Goal: Task Accomplishment & Management: Manage account settings

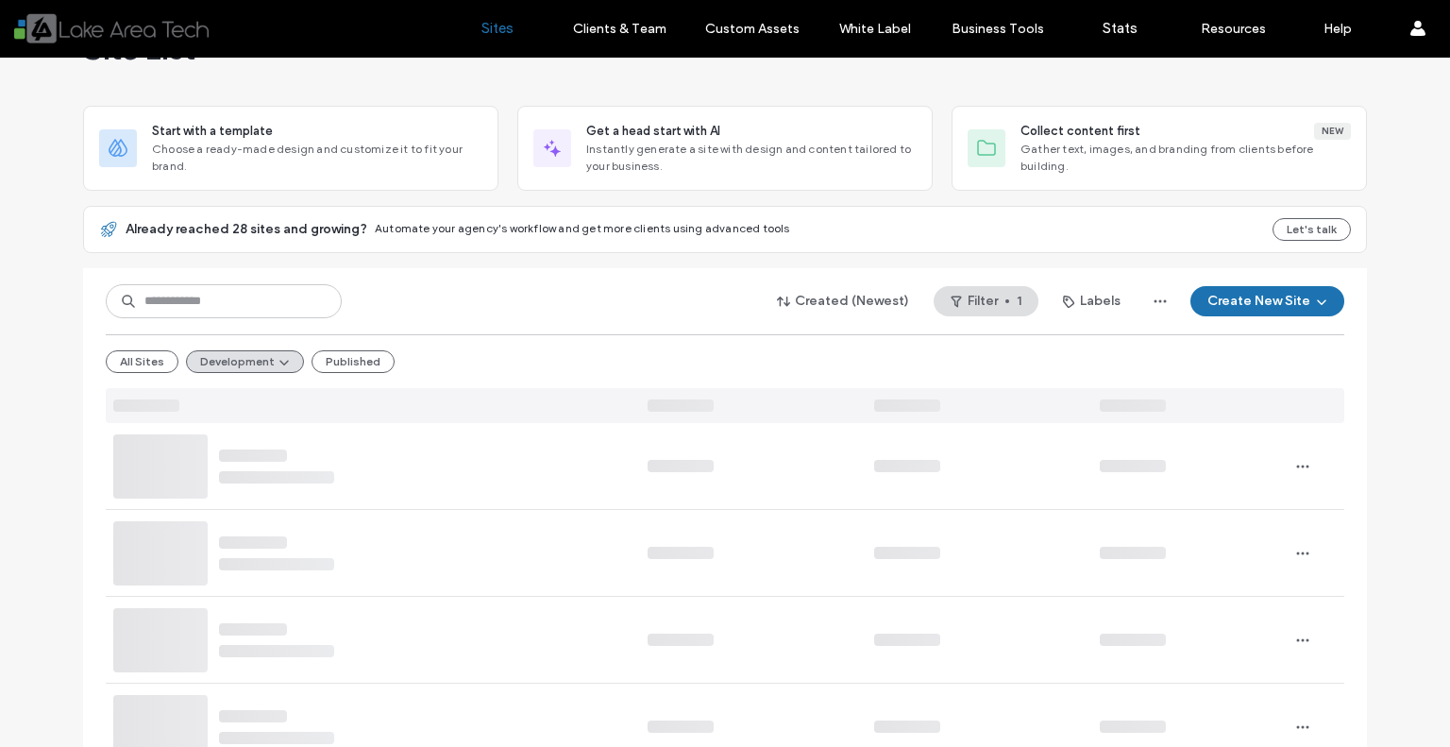
scroll to position [69, 0]
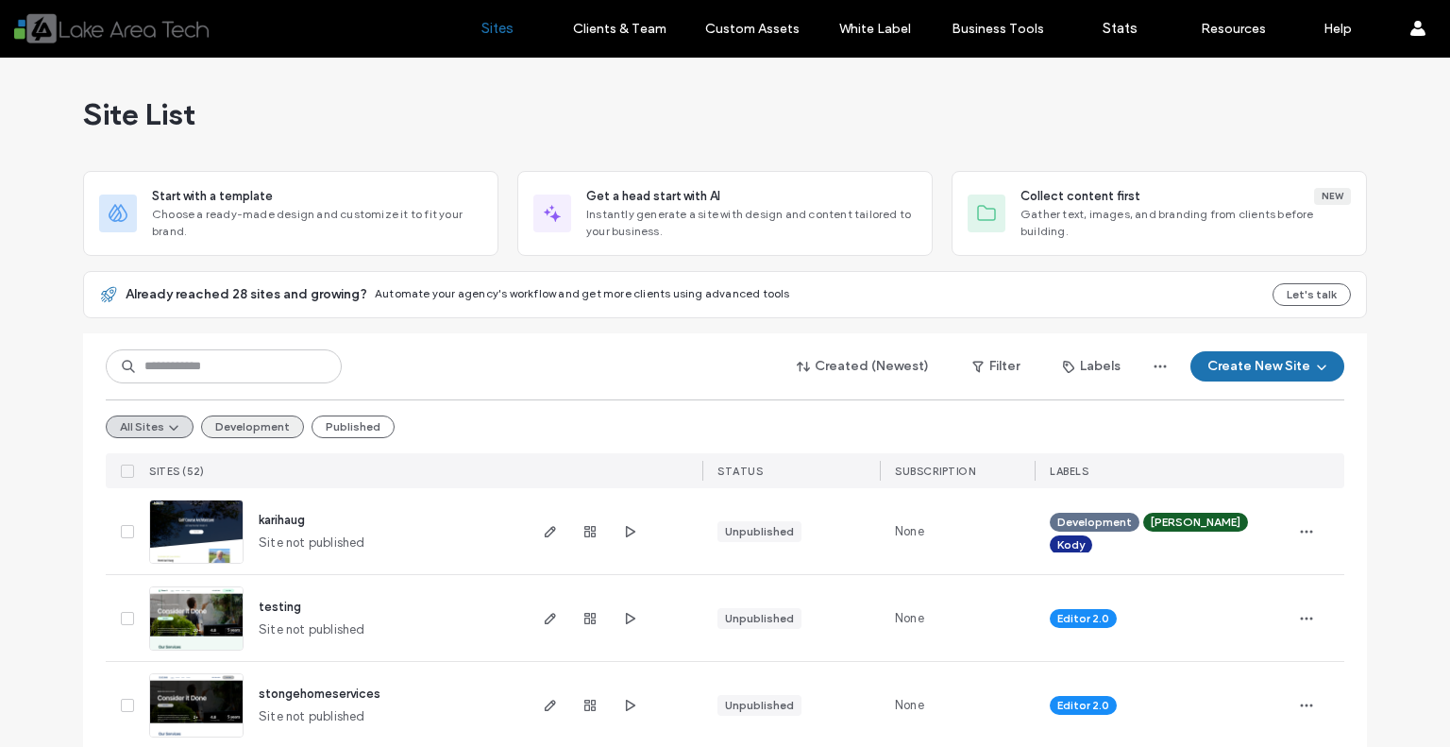
click at [240, 430] on button "Development" at bounding box center [252, 426] width 103 height 23
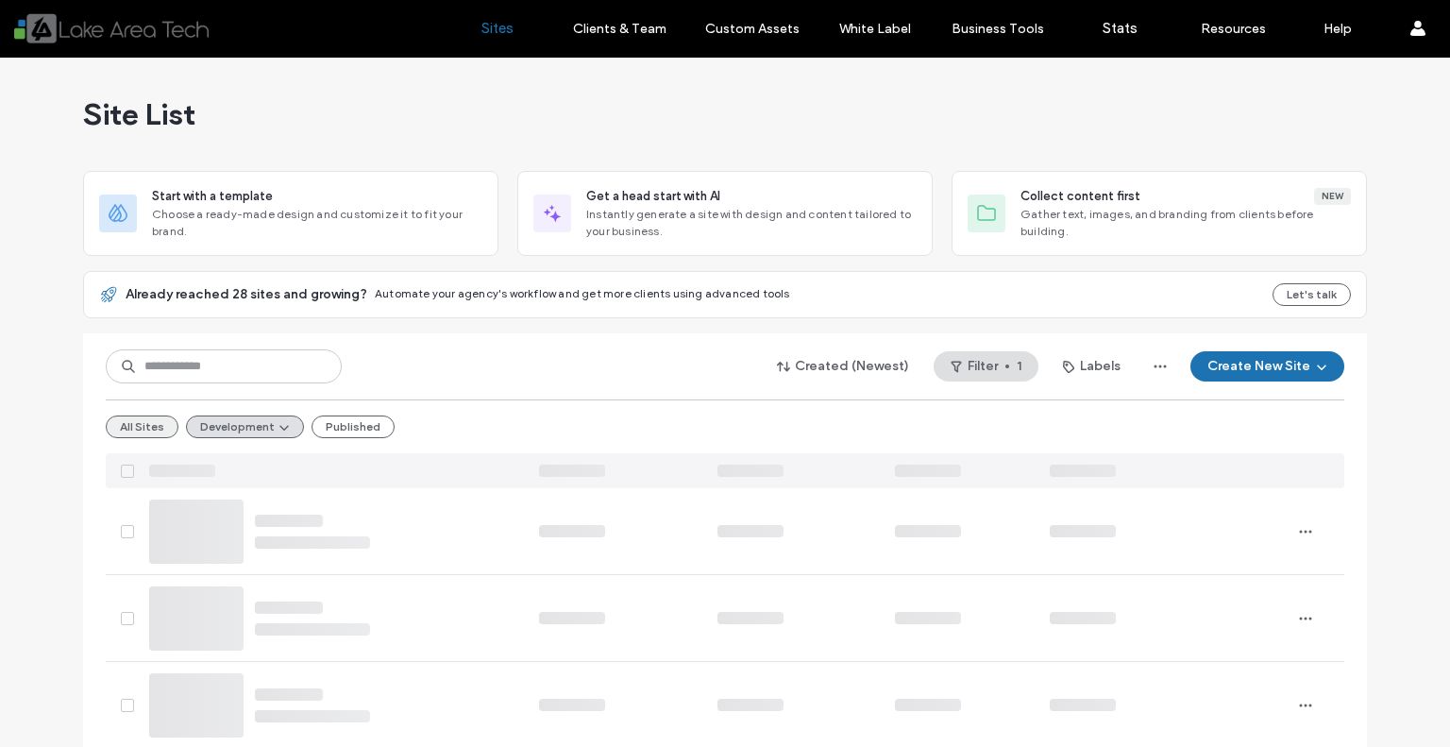
click at [136, 421] on button "All Sites" at bounding box center [142, 426] width 73 height 23
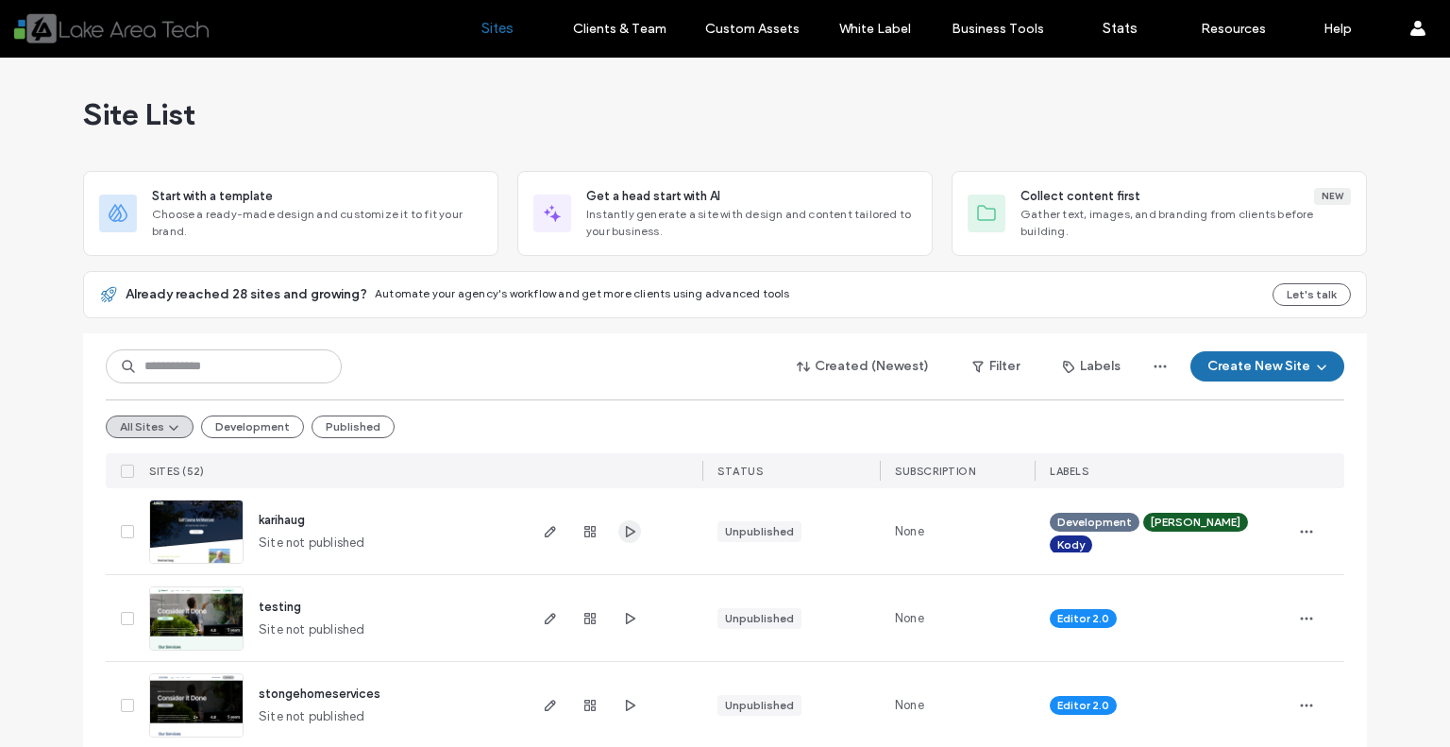
click at [626, 535] on icon "button" at bounding box center [629, 531] width 15 height 15
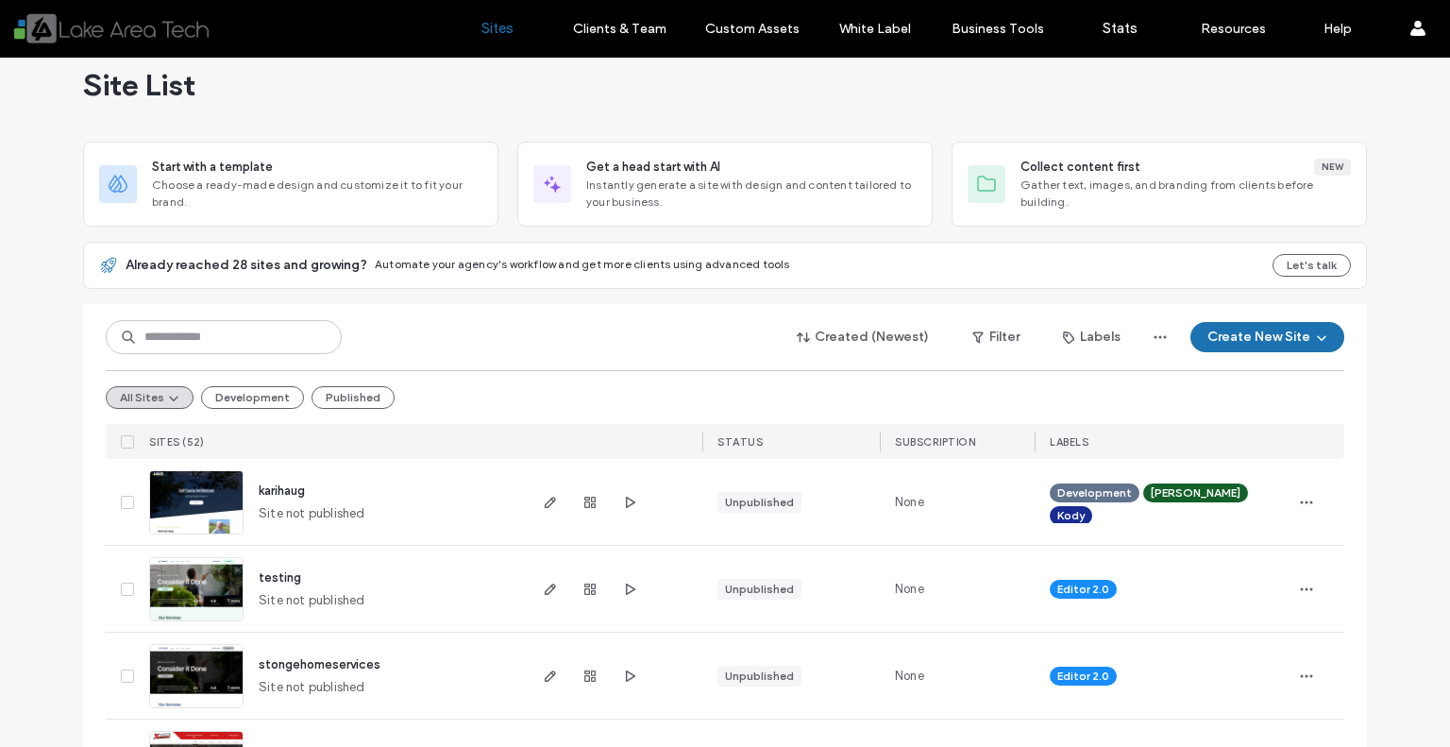
scroll to position [62, 0]
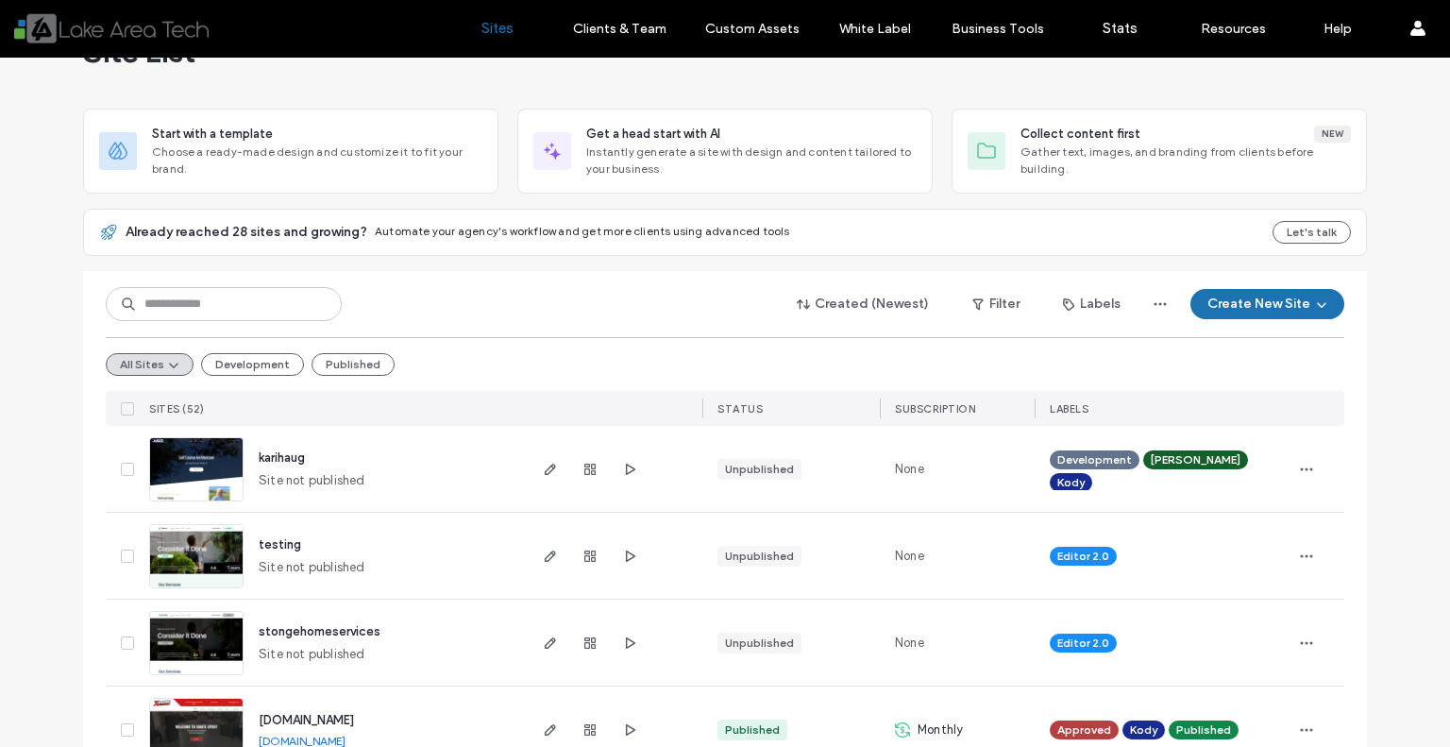
click at [532, 463] on div at bounding box center [613, 469] width 178 height 86
click at [548, 472] on icon "button" at bounding box center [550, 469] width 15 height 15
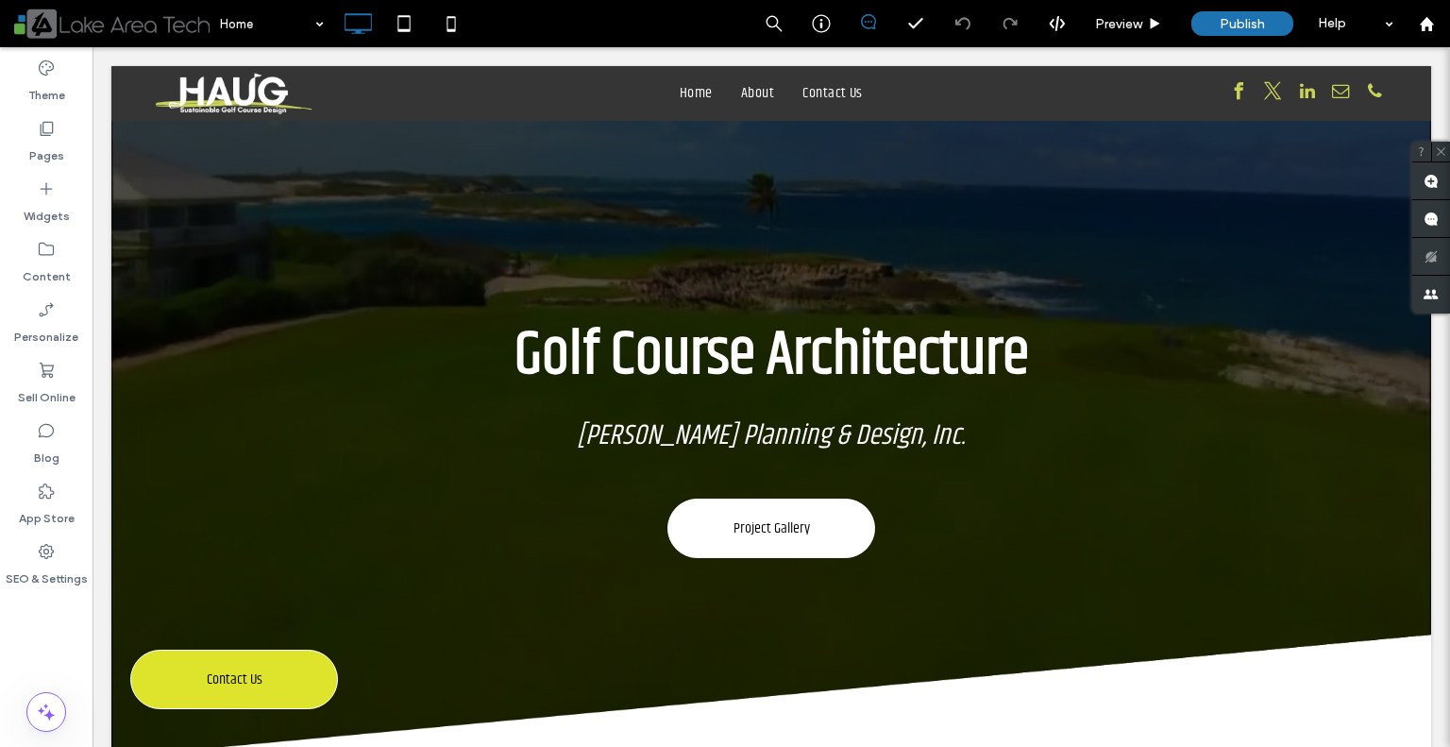
scroll to position [517, 0]
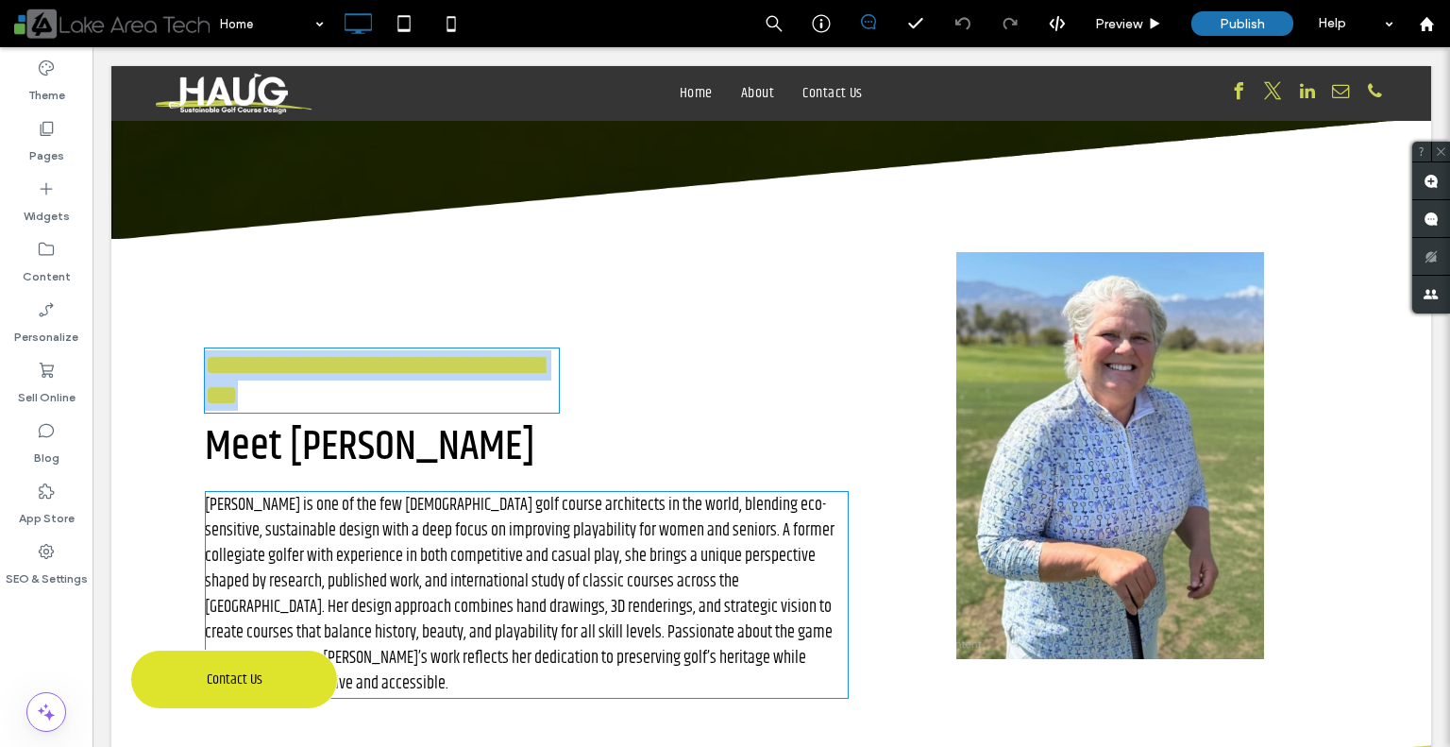
type input "**********"
type input "**"
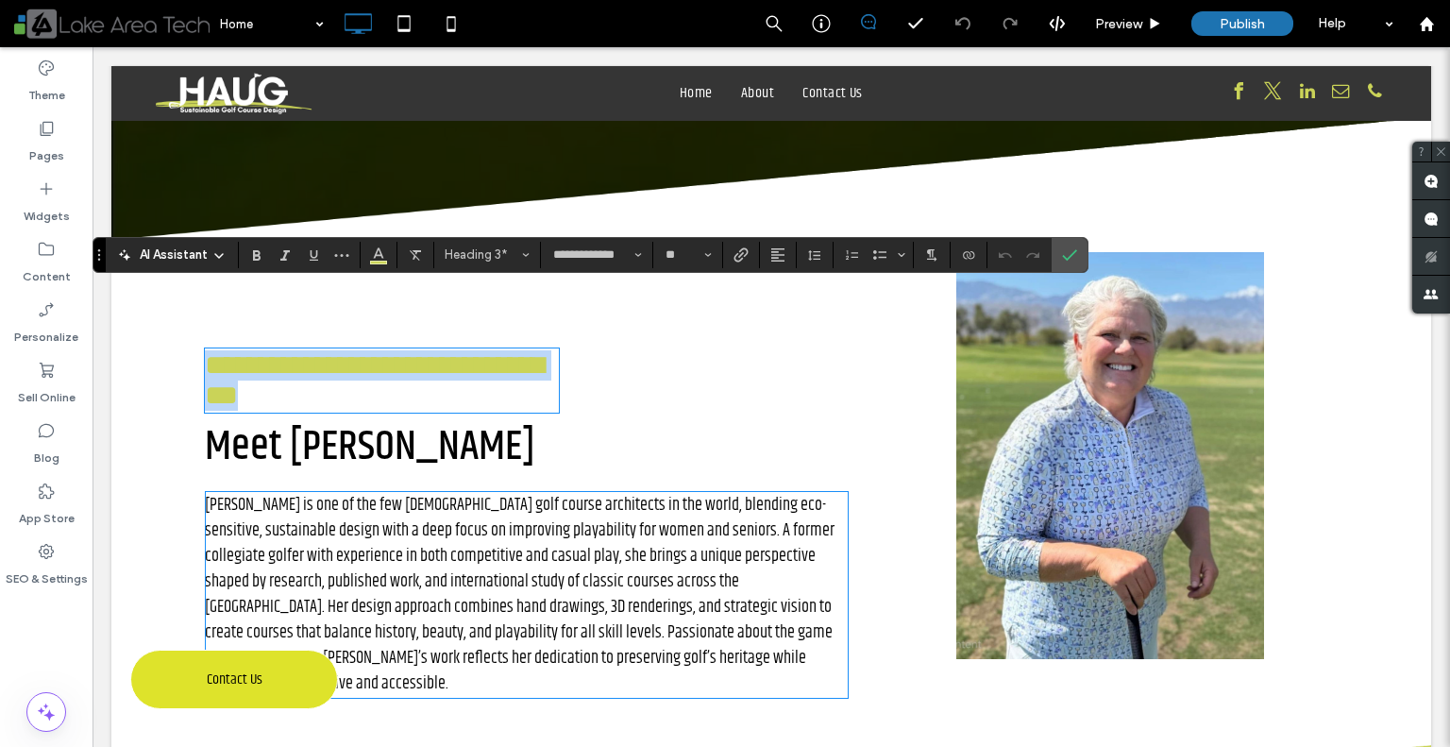
scroll to position [0, 0]
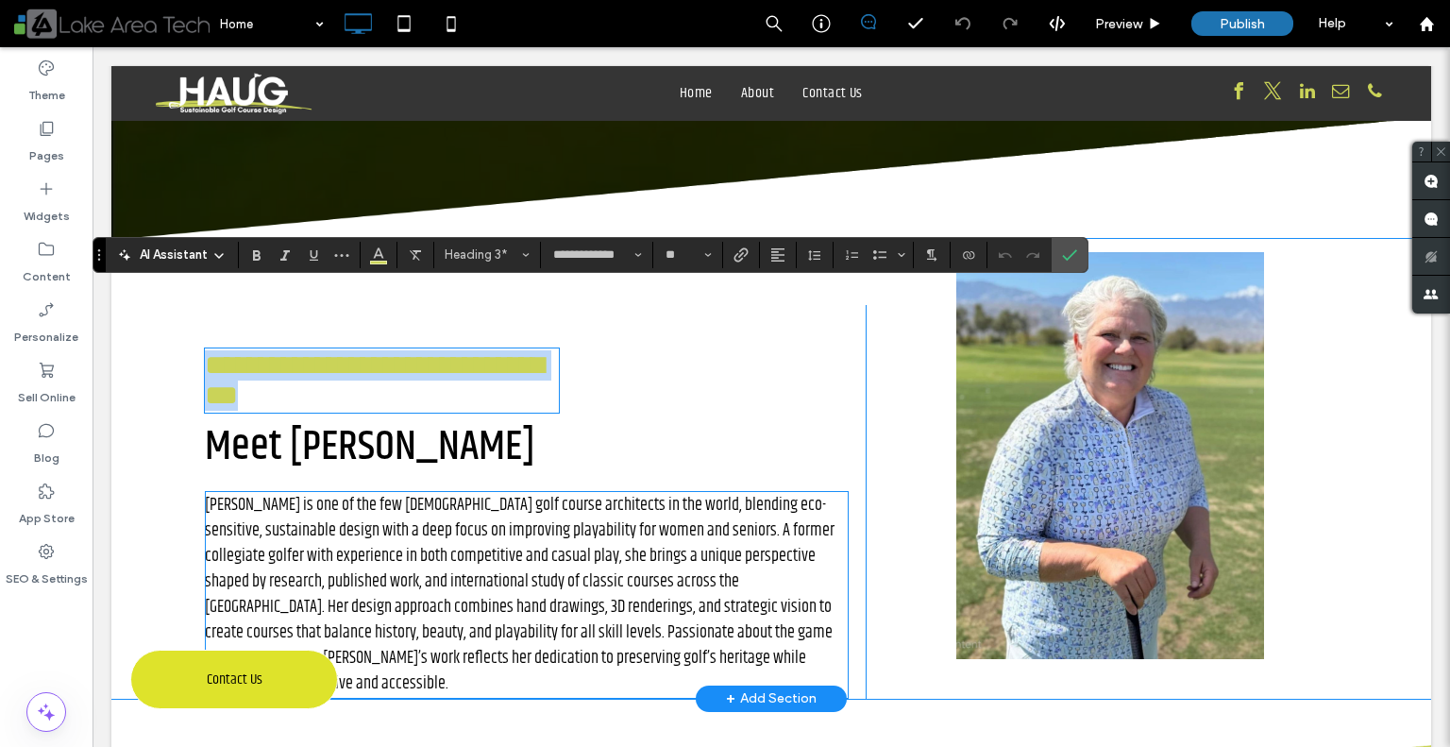
click at [496, 492] on span "Kari Haug is one of the few female golf course architects in the world, blendin…" at bounding box center [520, 594] width 630 height 205
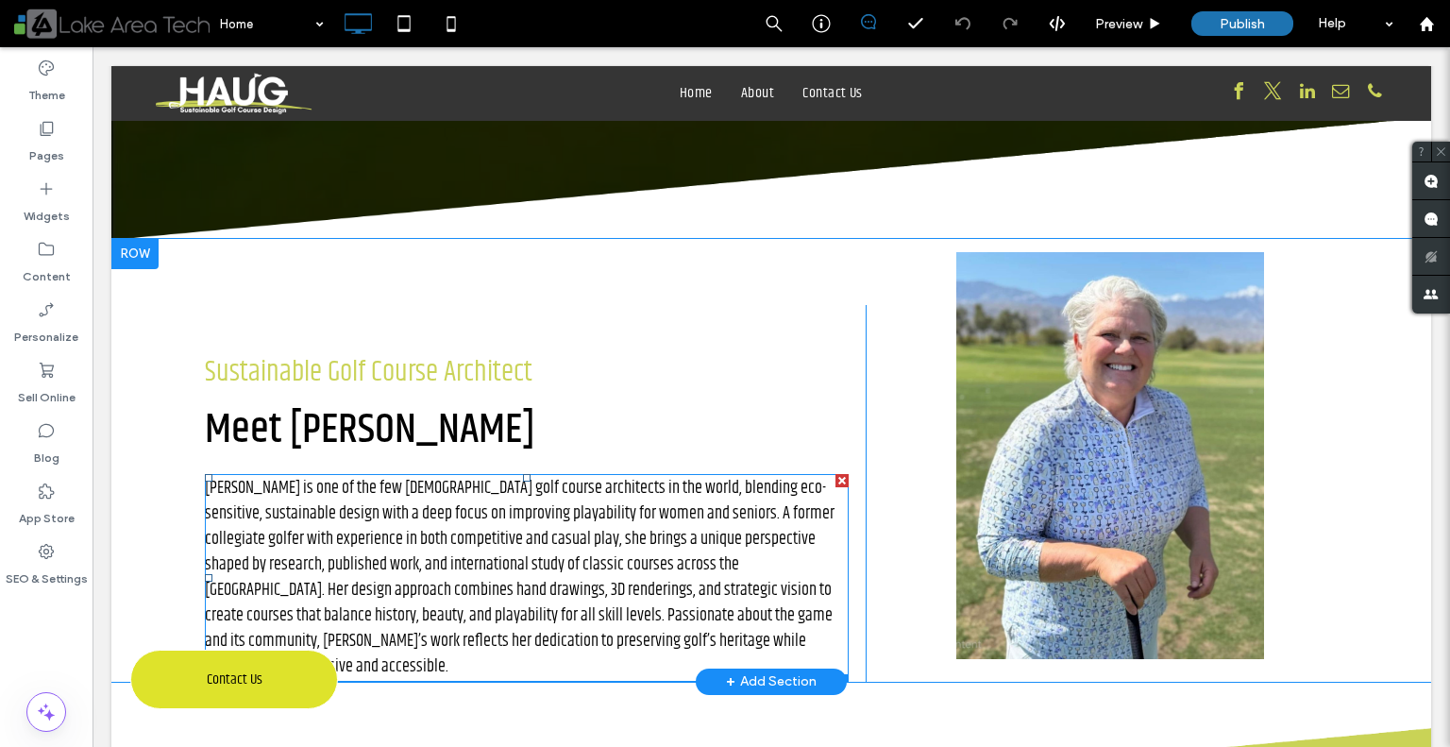
scroll to position [517, 0]
click at [480, 501] on span "Kari Haug is one of the few female golf course architects in the world, blendin…" at bounding box center [520, 577] width 630 height 205
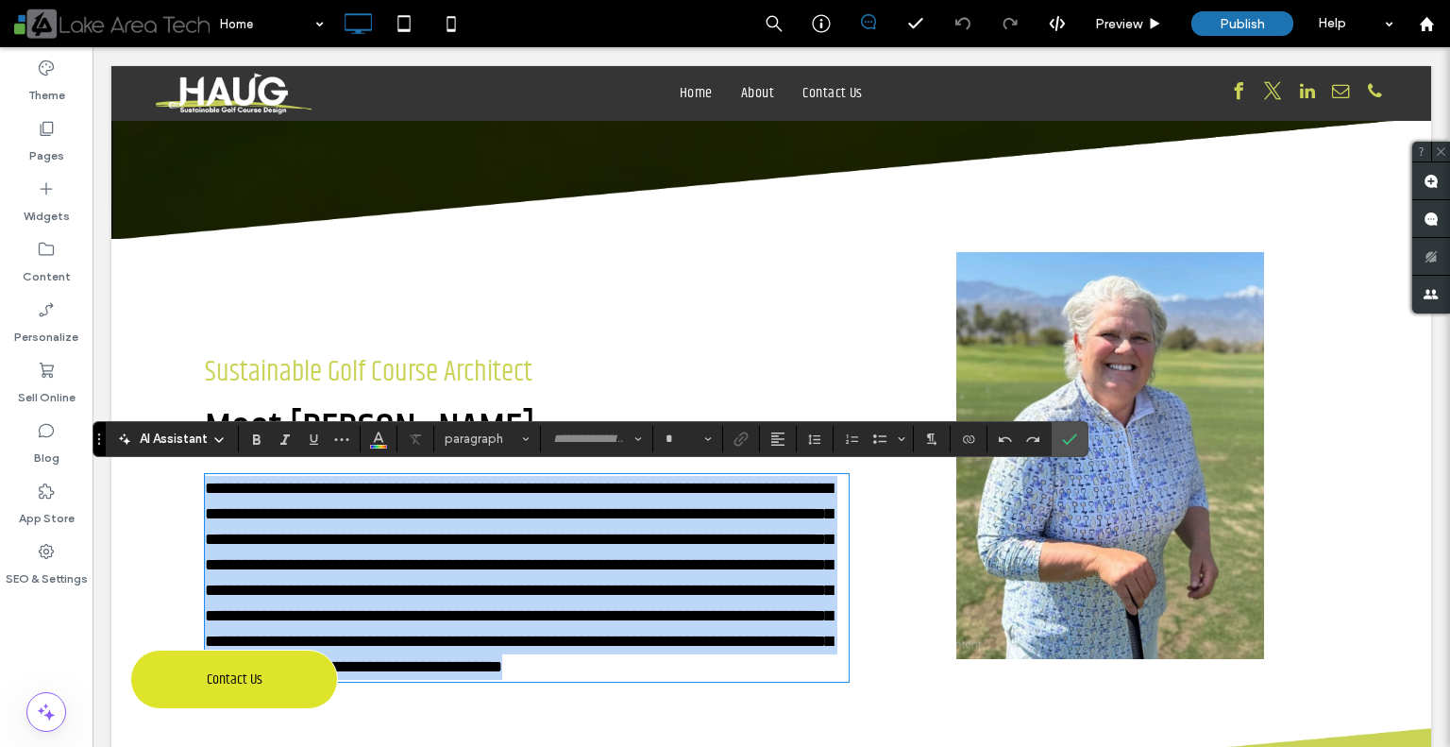
type input "**********"
type input "**"
click at [480, 501] on span "**********" at bounding box center [519, 577] width 628 height 195
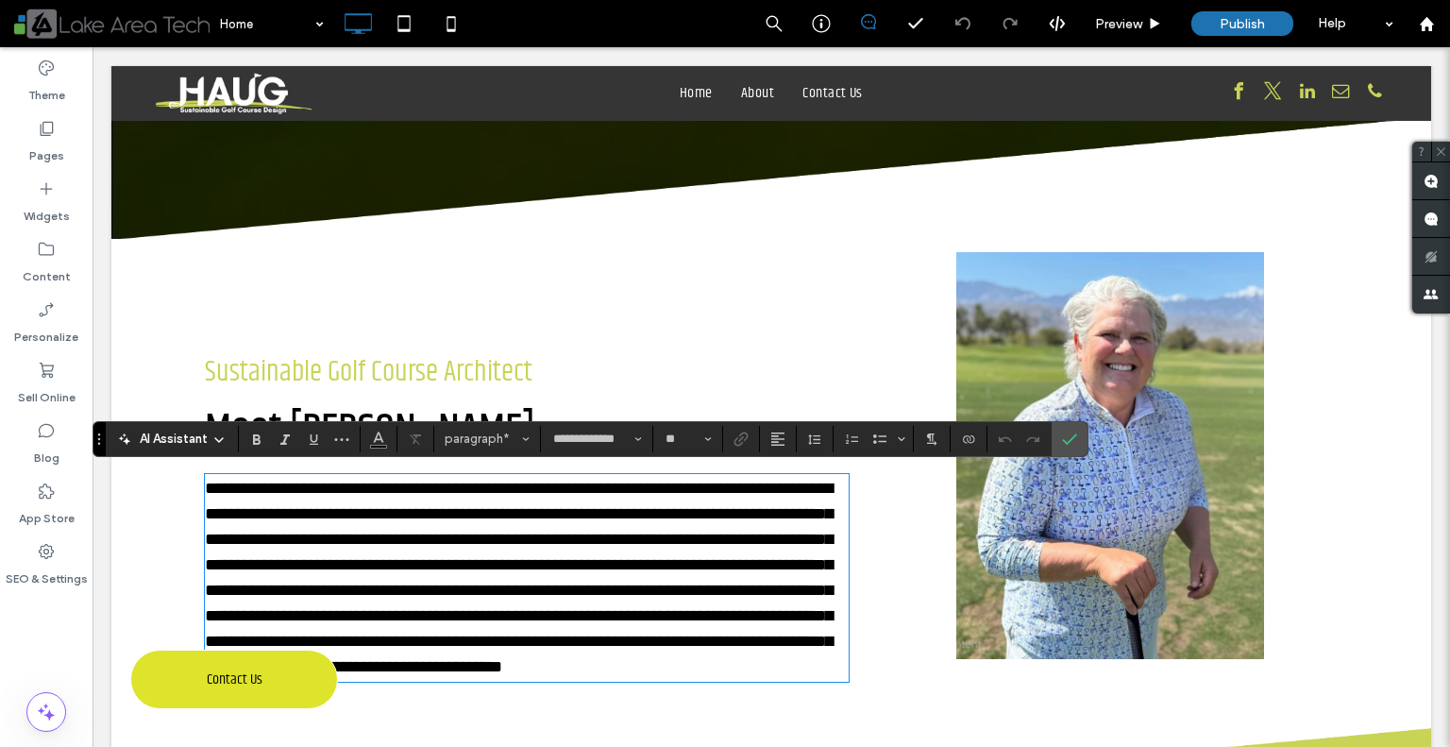
click at [631, 353] on div "**********" at bounding box center [535, 493] width 661 height 377
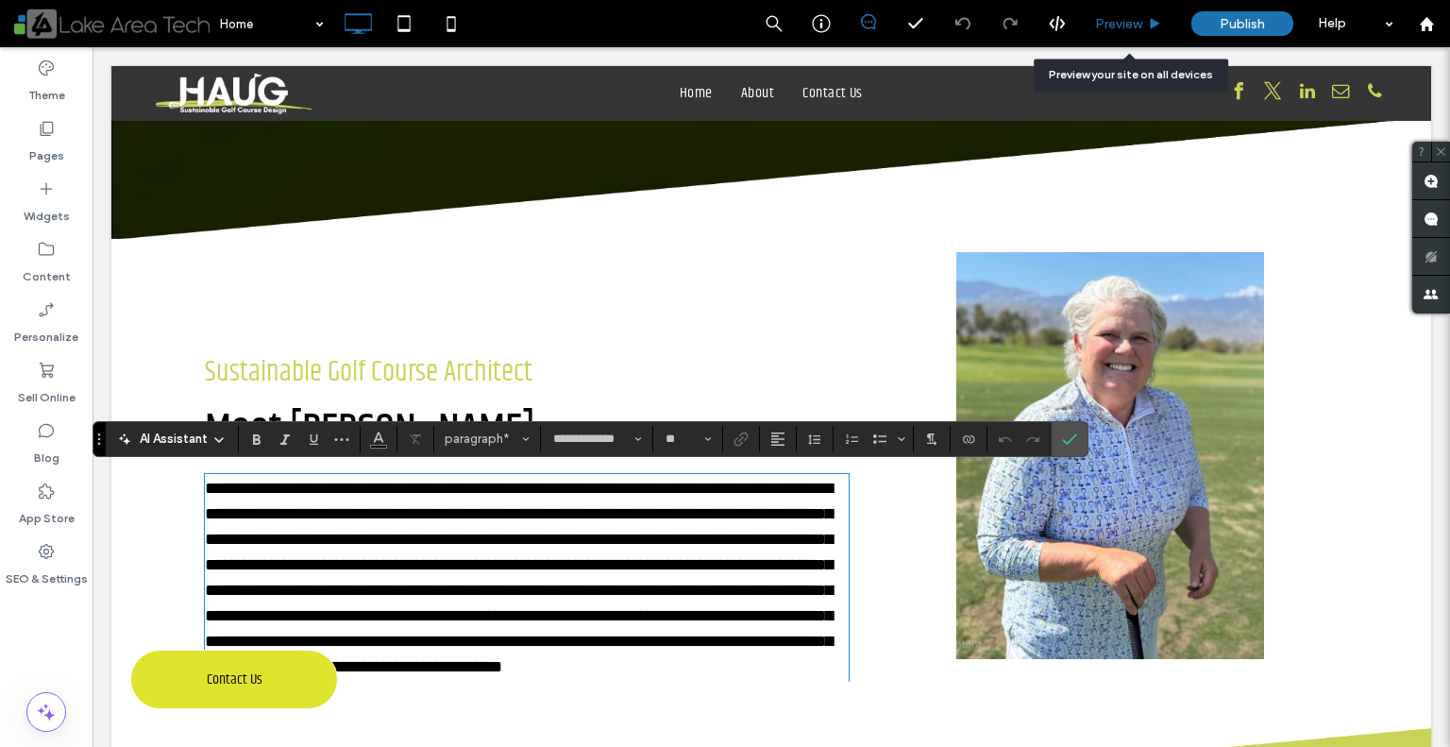
click at [1088, 16] on div "Preview" at bounding box center [1128, 24] width 95 height 16
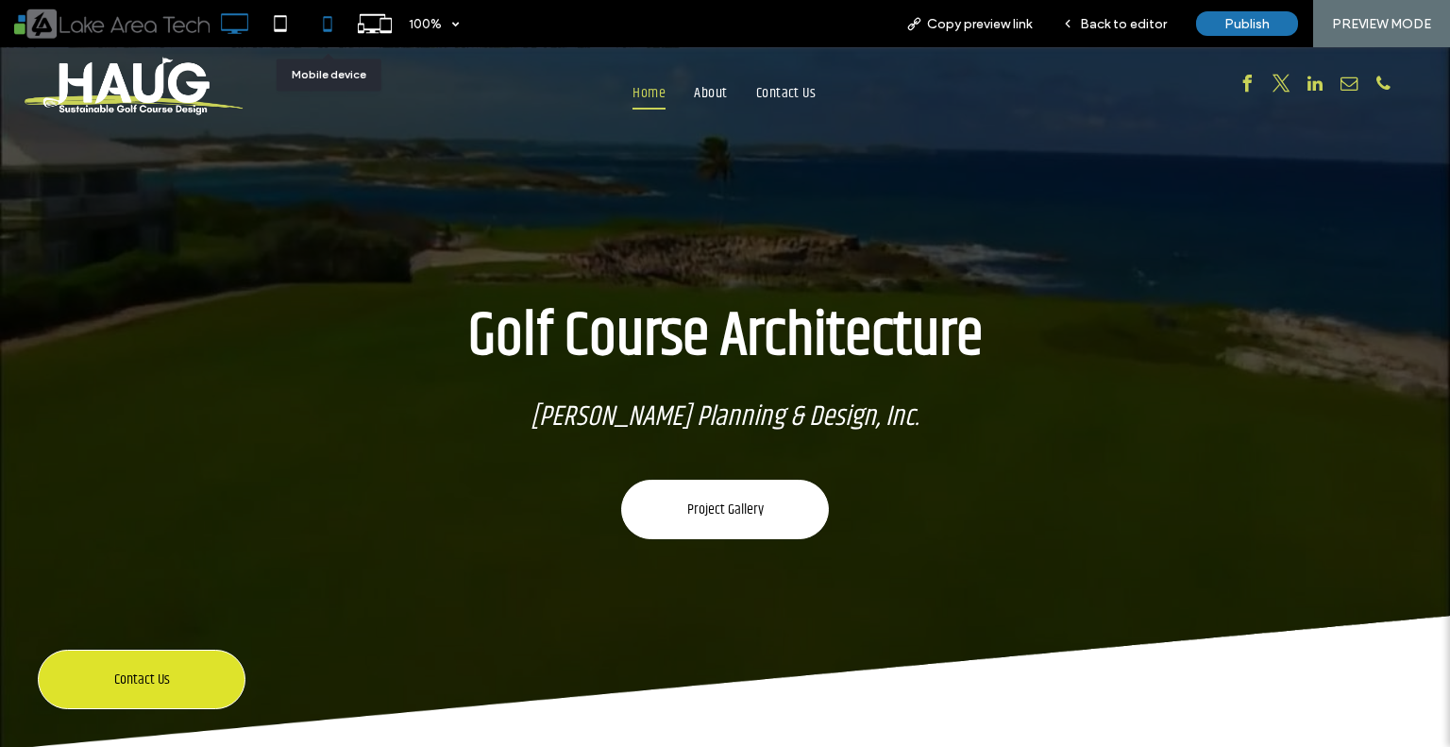
click at [324, 29] on use at bounding box center [327, 23] width 8 height 15
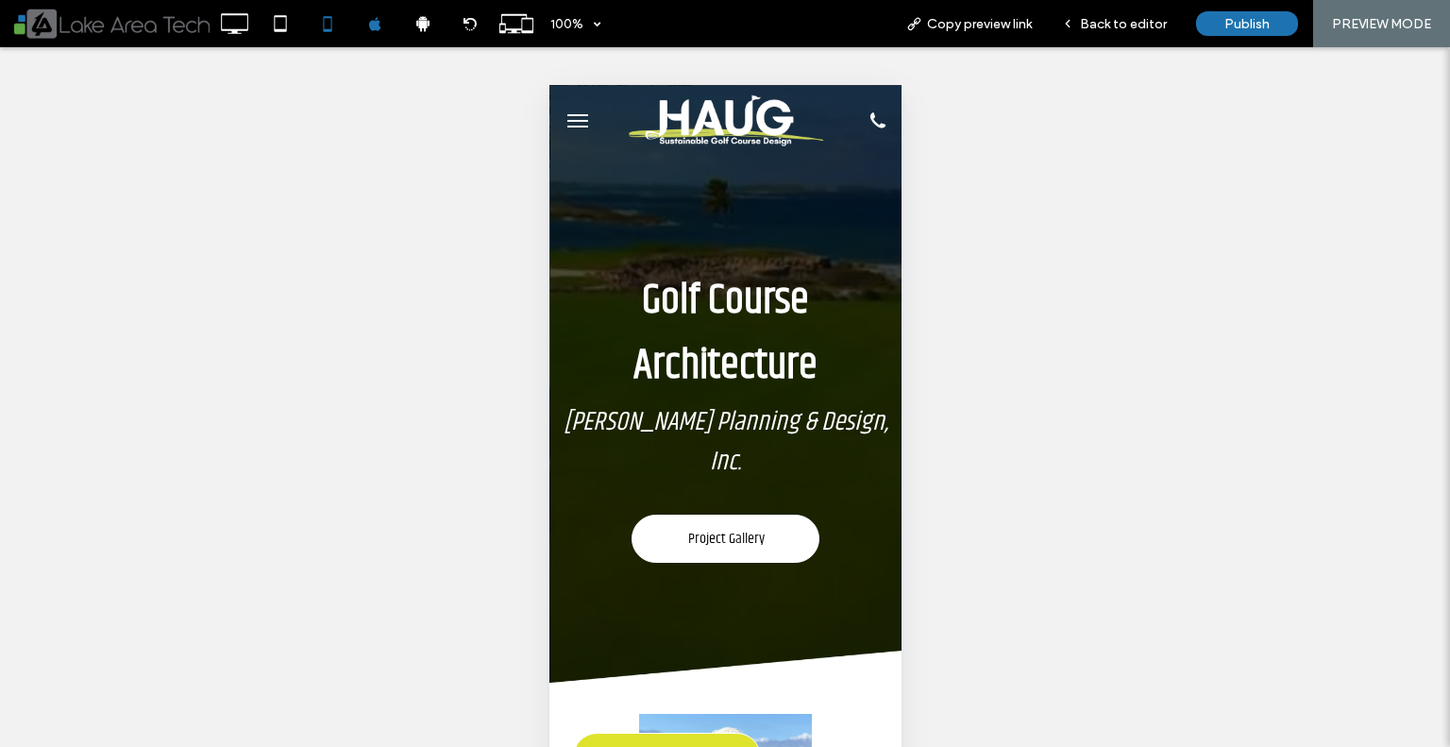
click at [575, 118] on button "menu" at bounding box center [577, 121] width 38 height 38
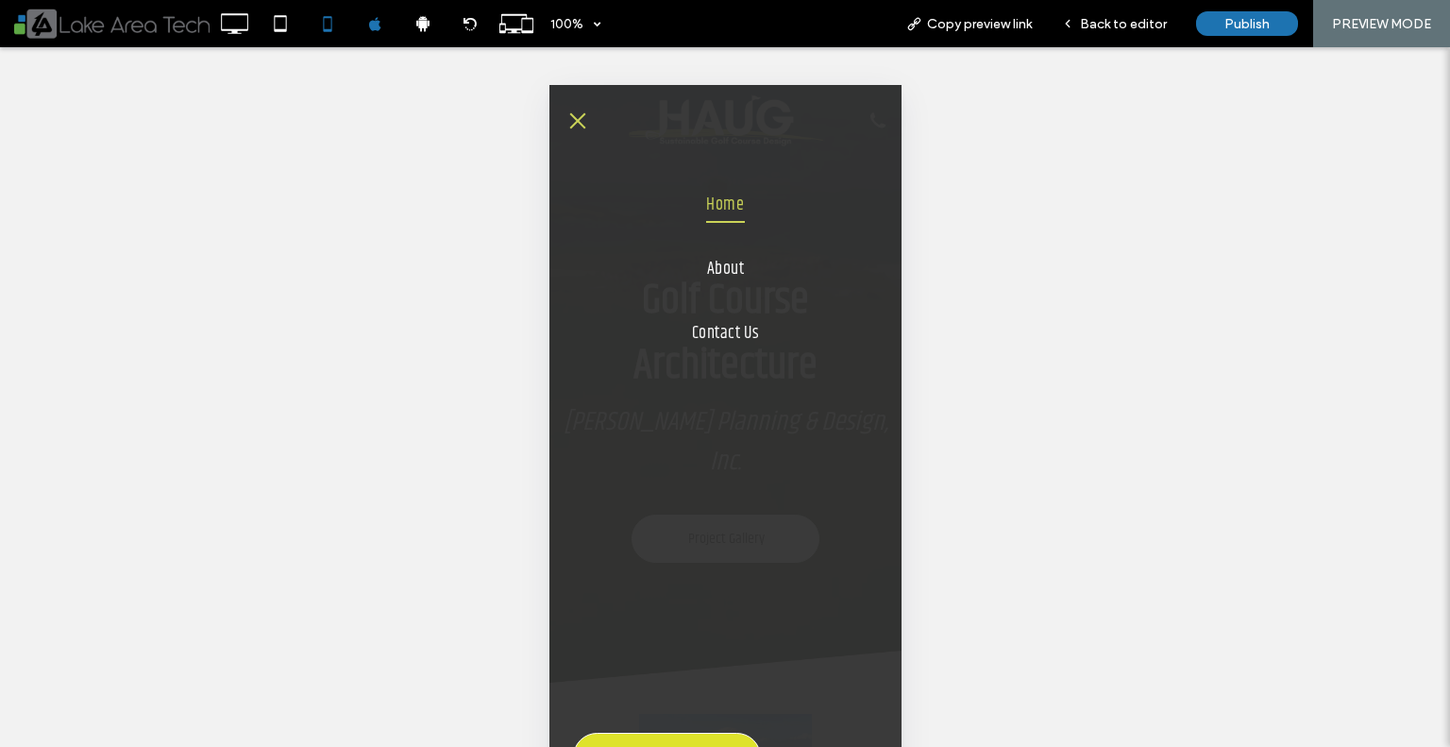
click at [575, 118] on span "menu" at bounding box center [577, 120] width 16 height 16
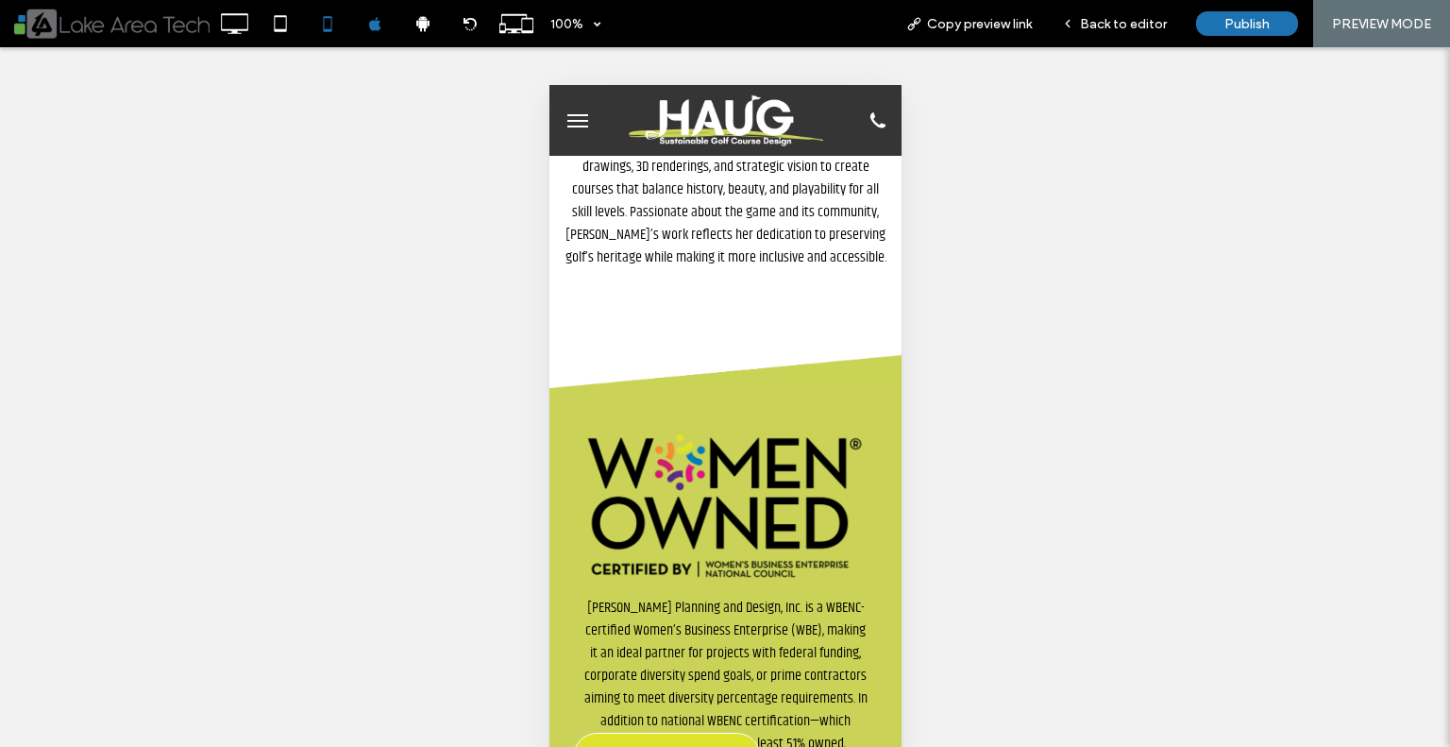
scroll to position [1091, 0]
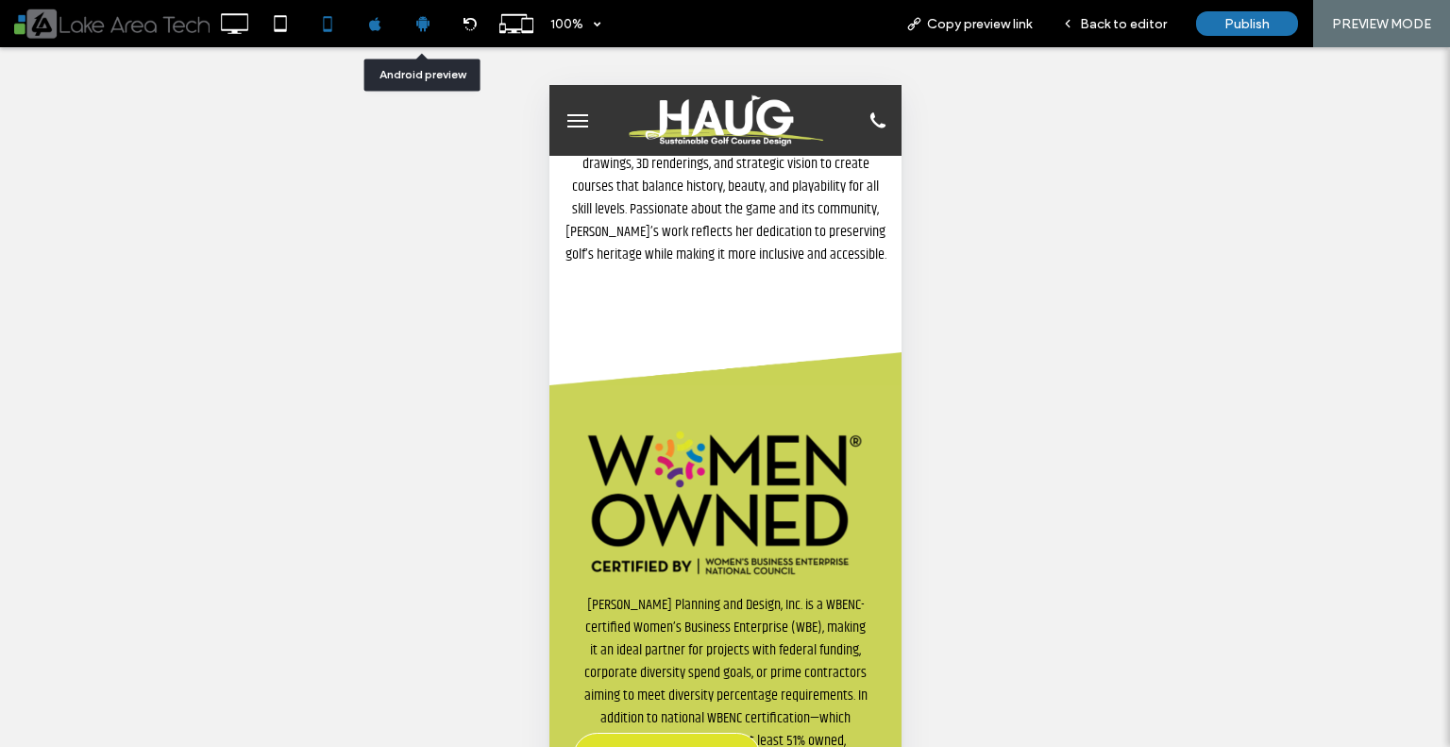
click at [415, 23] on icon at bounding box center [423, 23] width 17 height 17
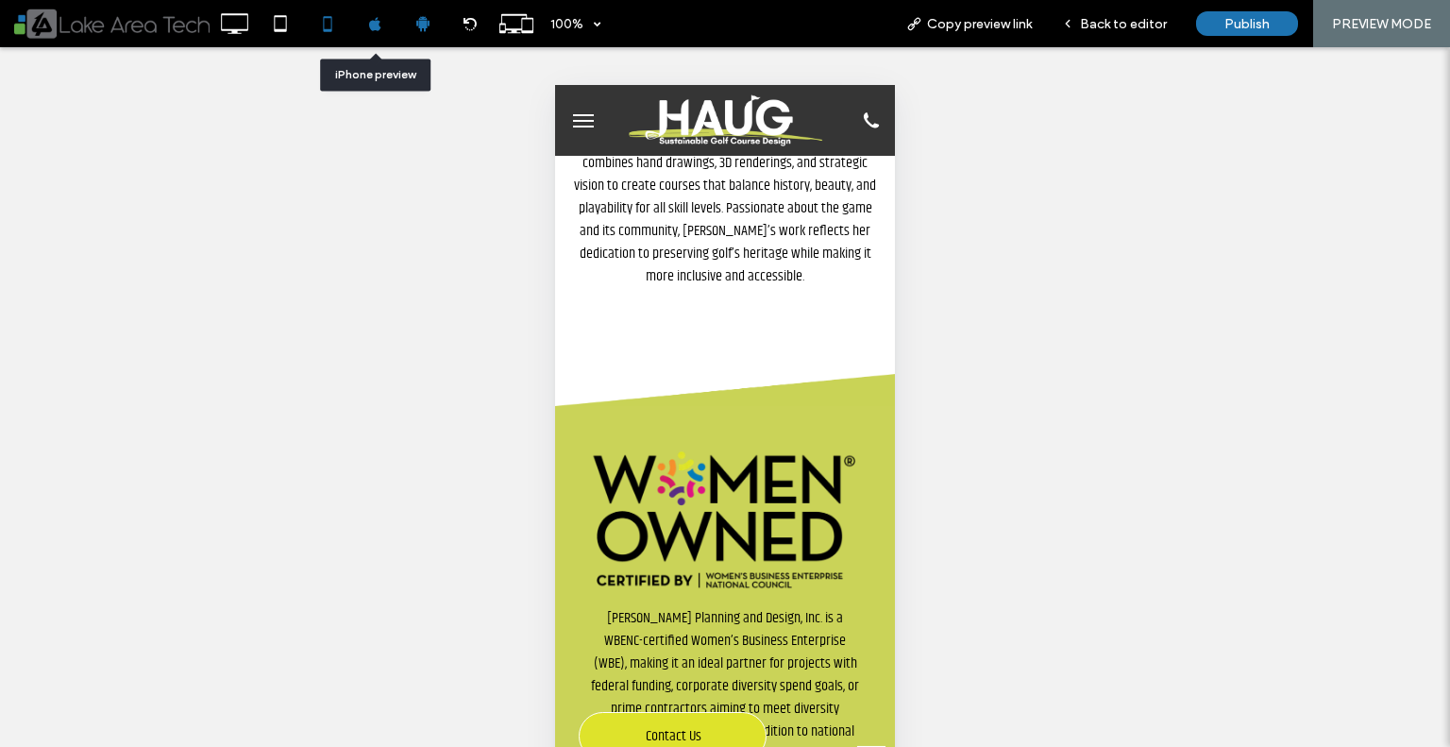
click at [375, 33] on div at bounding box center [375, 23] width 47 height 47
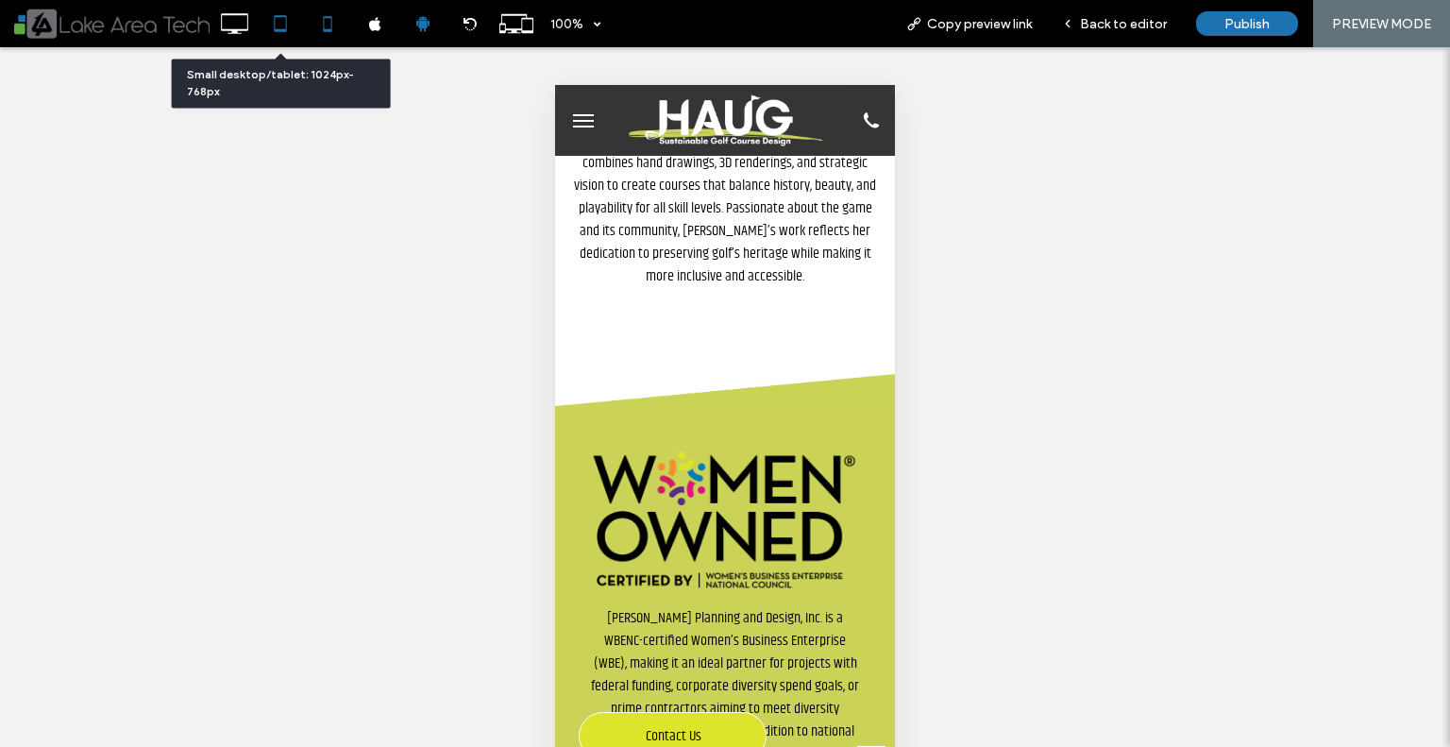
click at [279, 23] on icon at bounding box center [281, 24] width 38 height 38
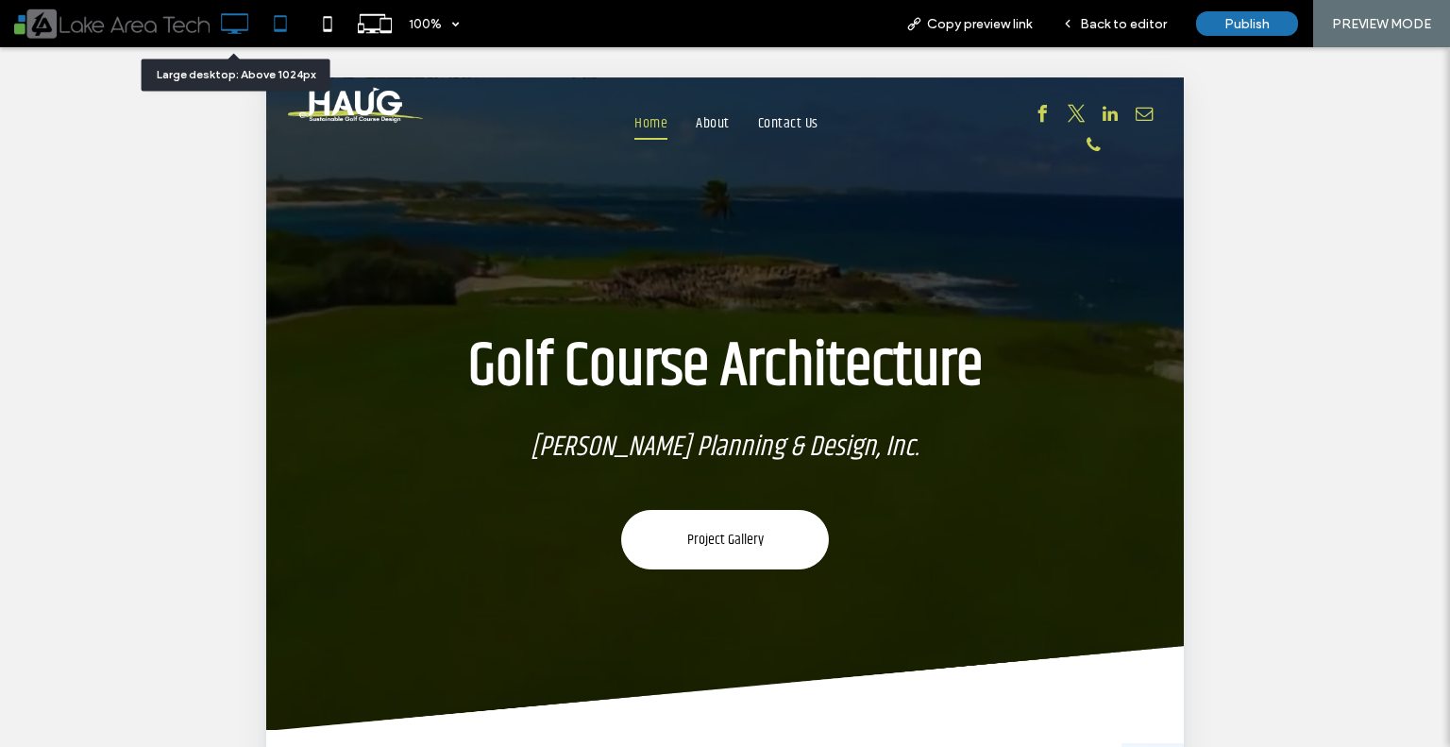
scroll to position [0, 0]
click at [239, 25] on icon at bounding box center [234, 24] width 38 height 38
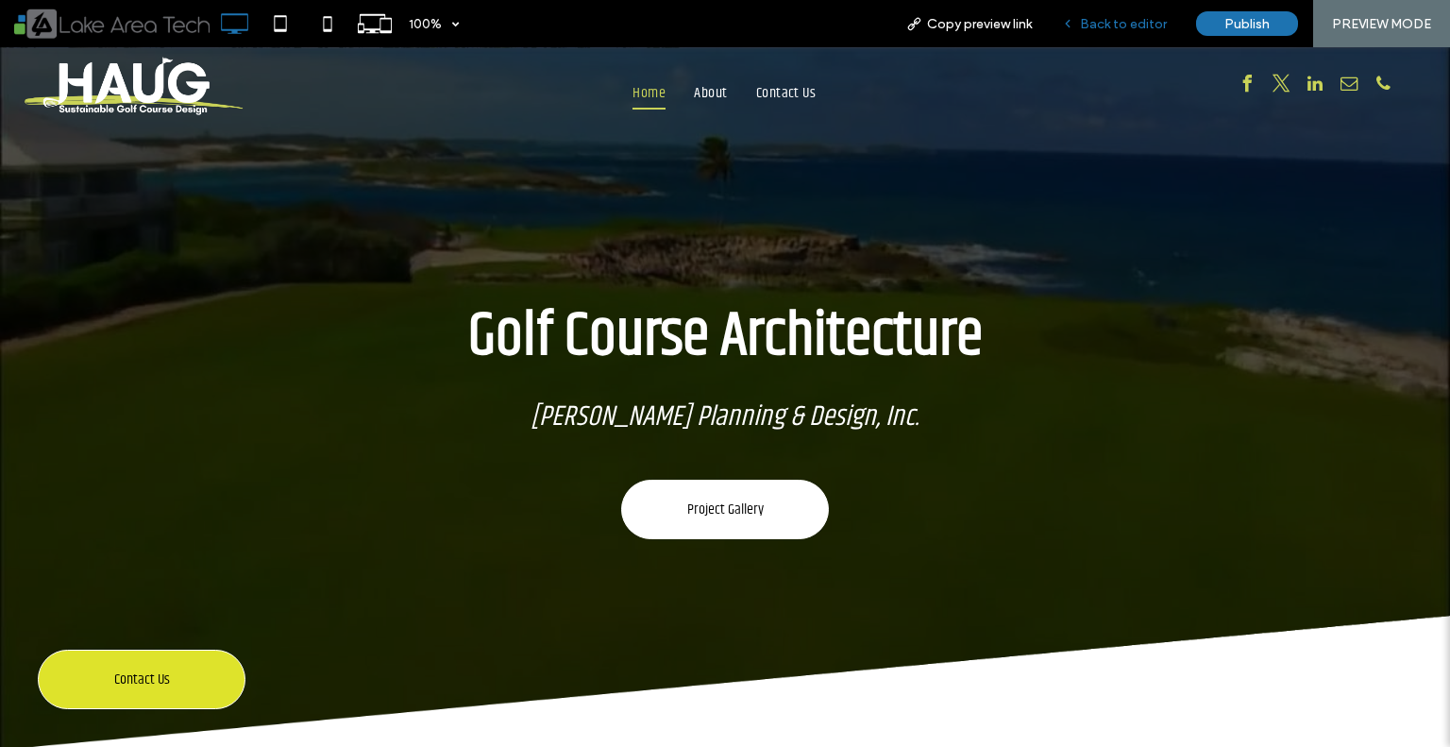
click at [1118, 19] on span "Back to editor" at bounding box center [1123, 24] width 87 height 16
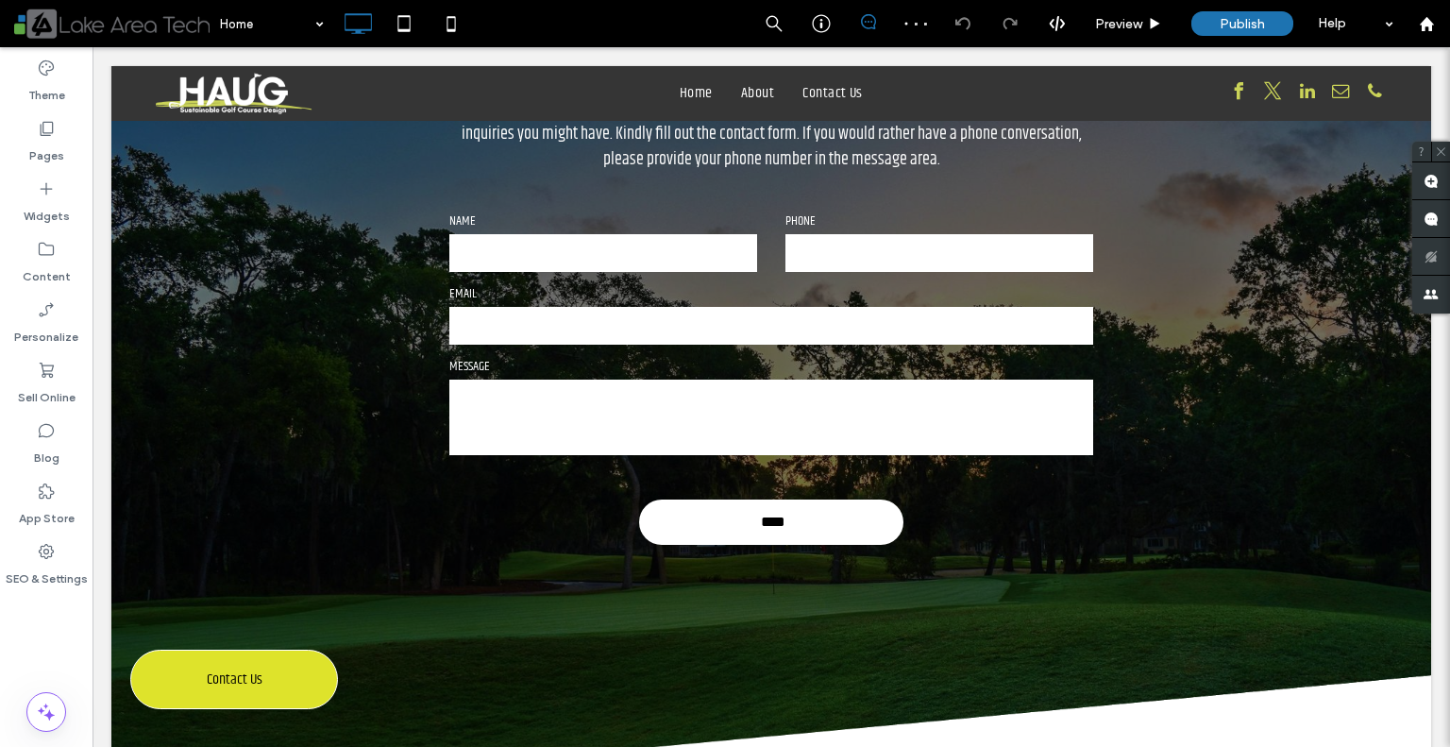
scroll to position [2434, 0]
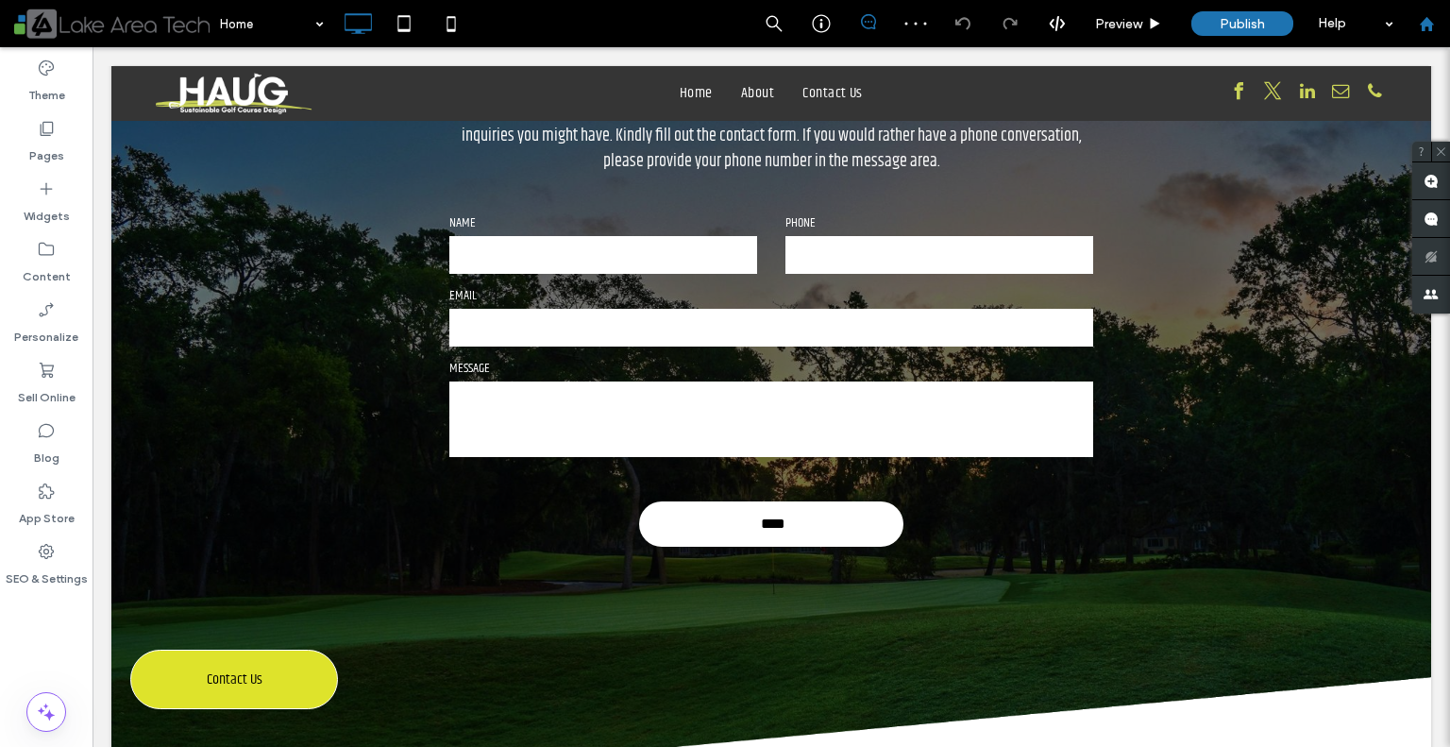
click at [1424, 23] on use at bounding box center [1426, 23] width 14 height 14
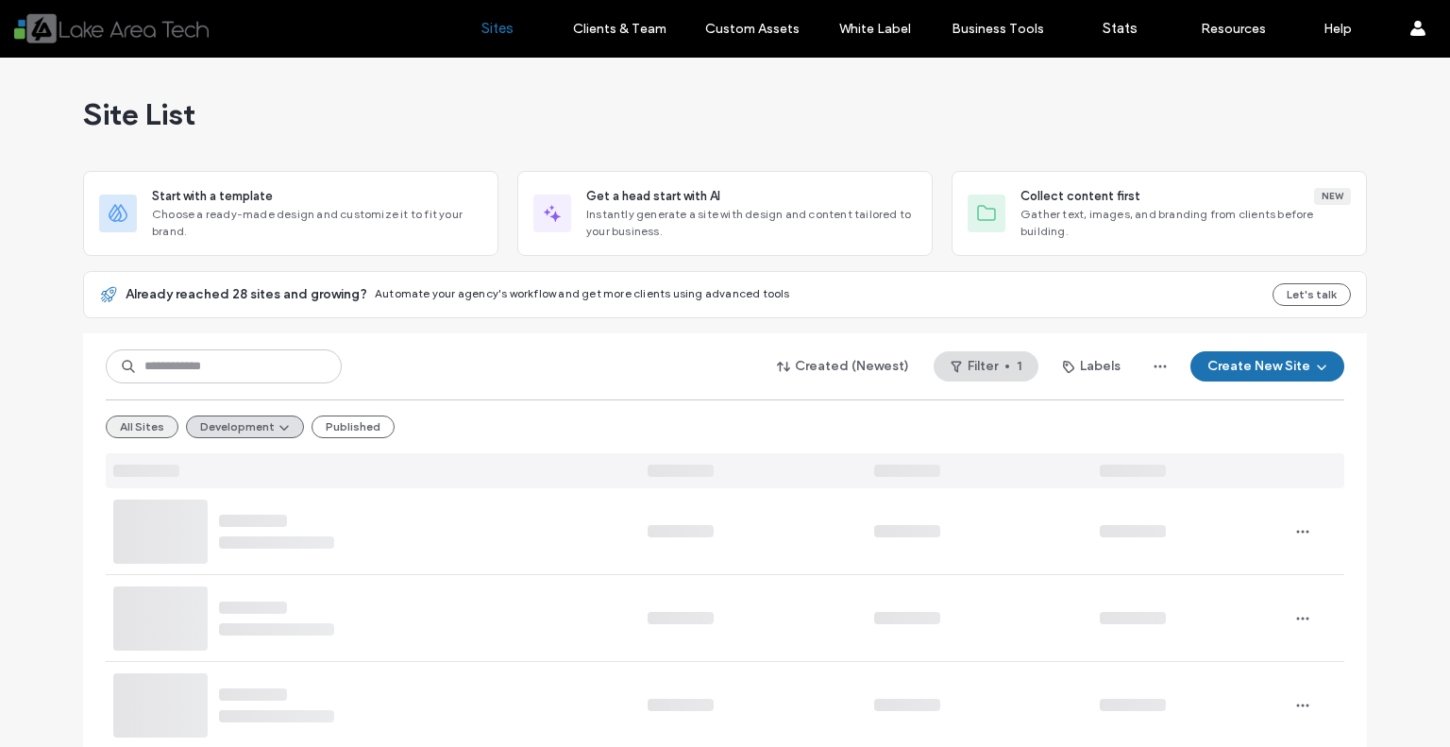
click at [139, 419] on button "All Sites" at bounding box center [142, 426] width 73 height 23
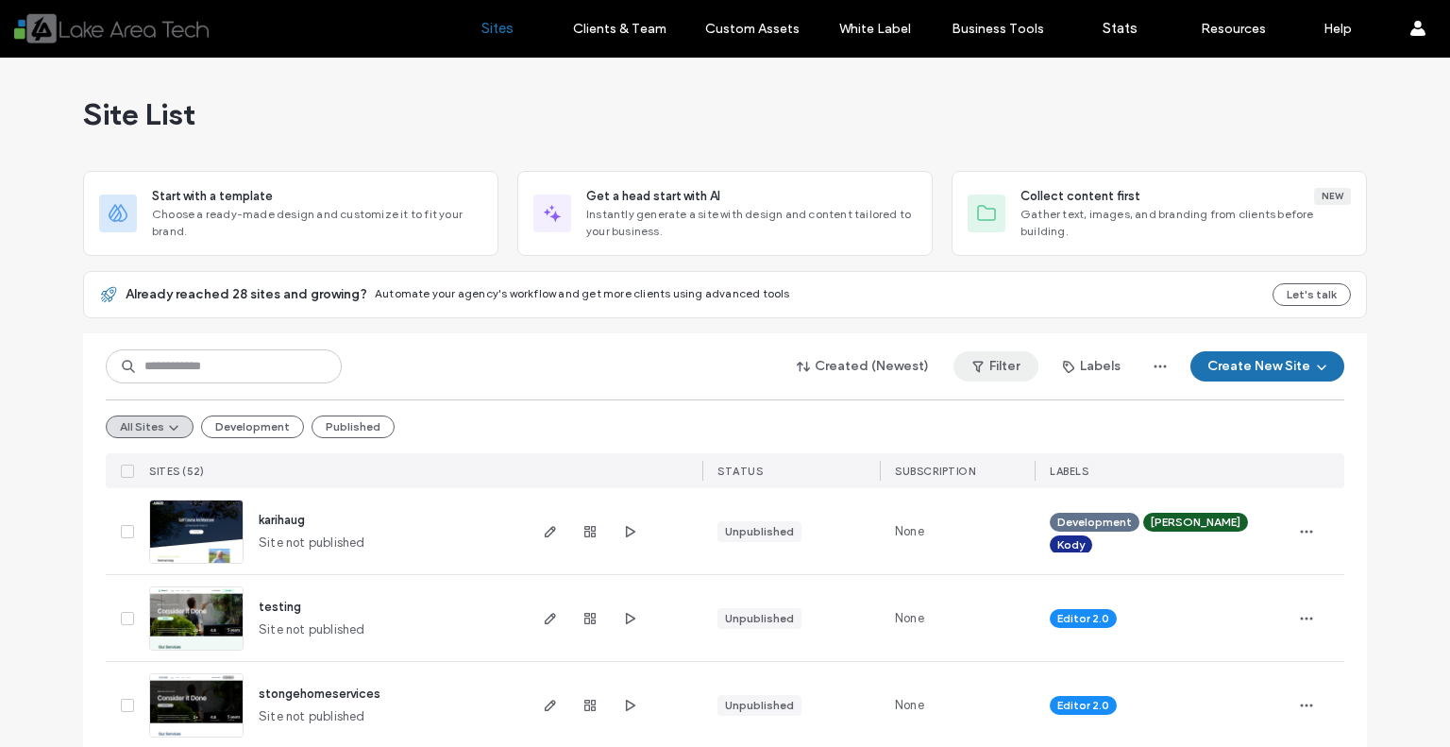
click at [1003, 363] on button "Filter" at bounding box center [996, 366] width 85 height 30
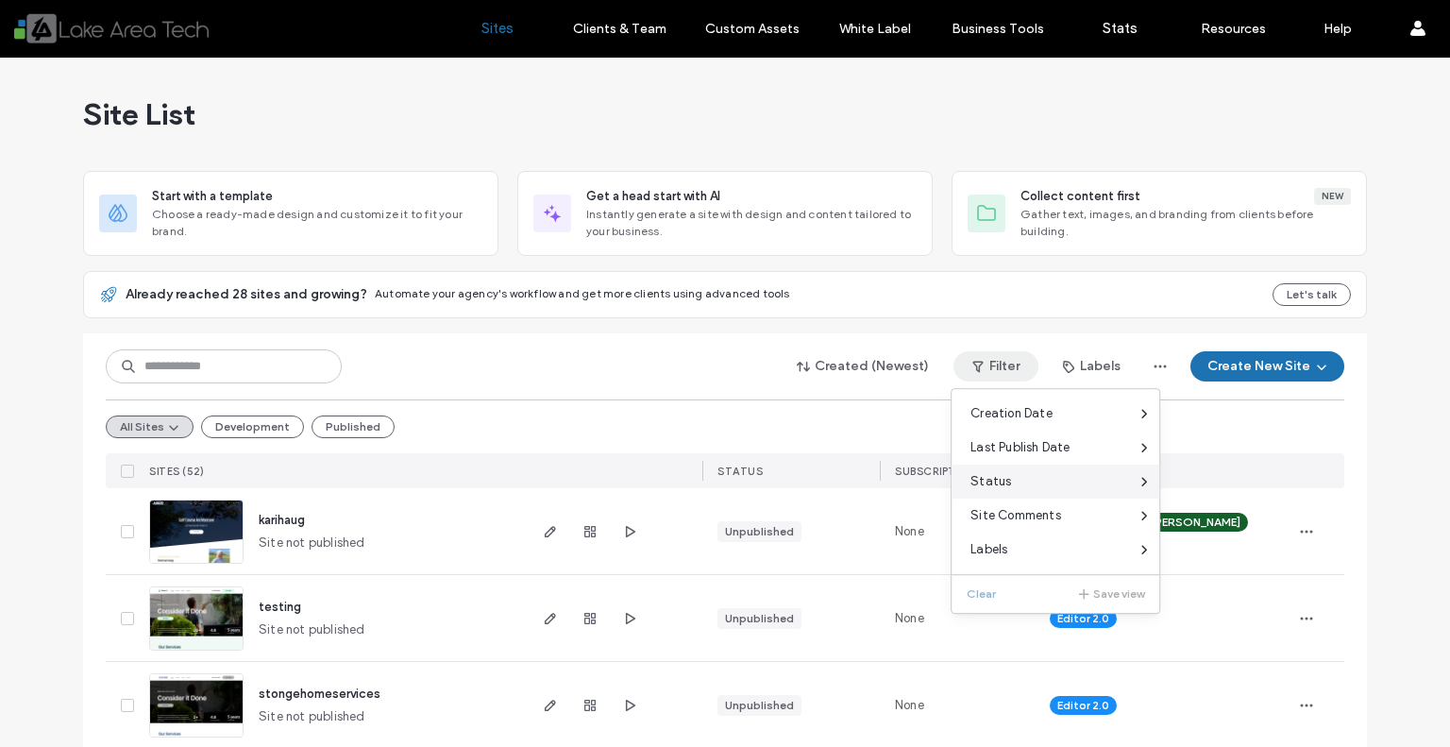
click at [999, 495] on div "Status" at bounding box center [1056, 482] width 208 height 34
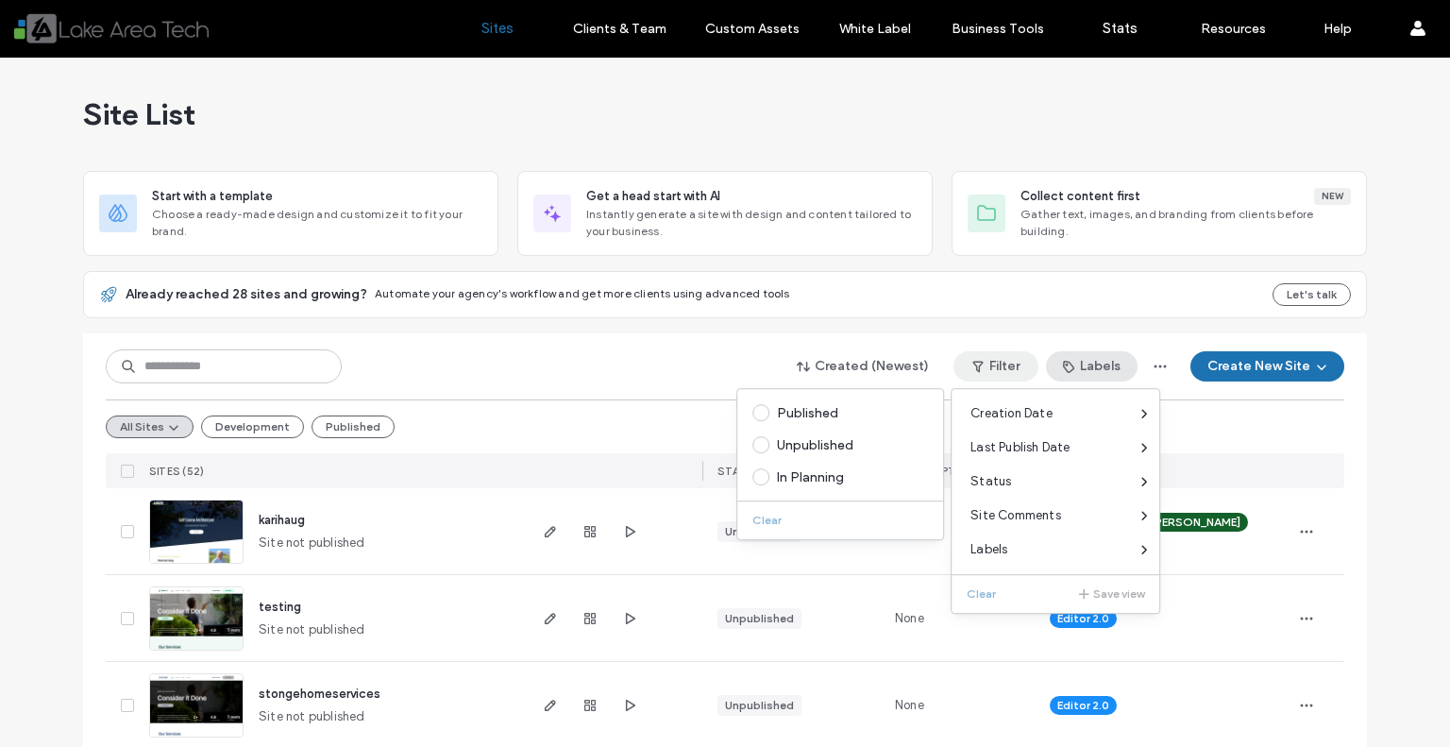
click at [1105, 380] on button "Labels" at bounding box center [1092, 366] width 92 height 30
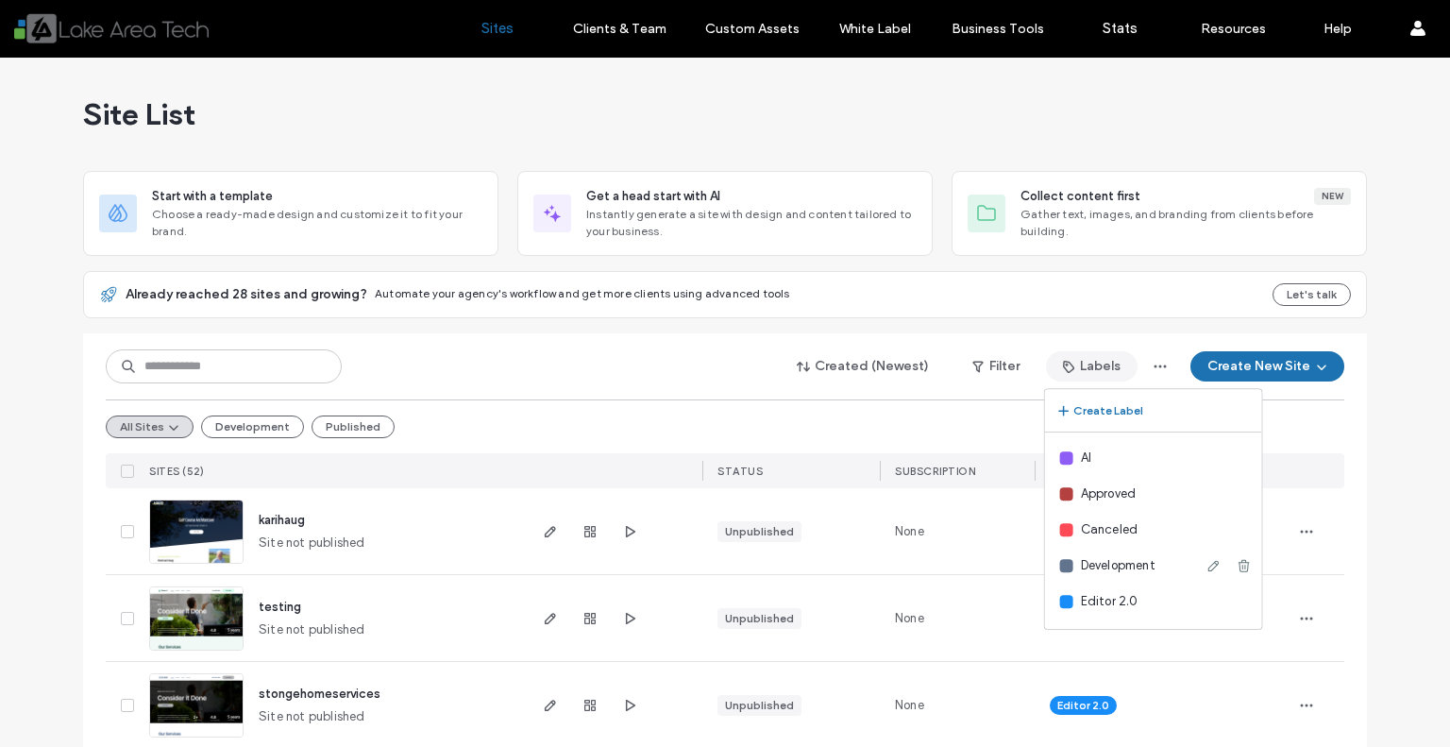
click at [1112, 570] on span "Development" at bounding box center [1118, 565] width 75 height 19
click at [1066, 566] on div at bounding box center [1066, 565] width 13 height 13
click at [1115, 570] on span "Development" at bounding box center [1118, 565] width 75 height 19
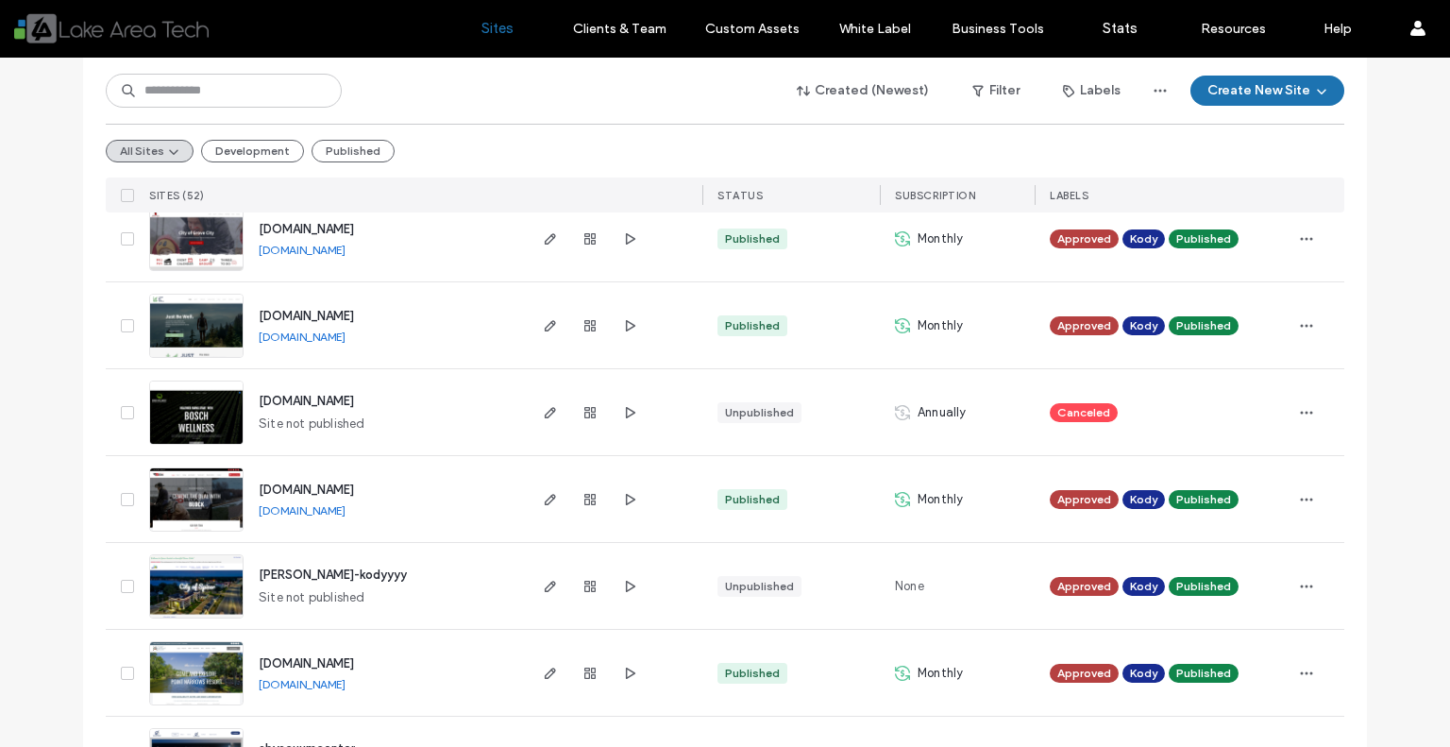
scroll to position [2300, 0]
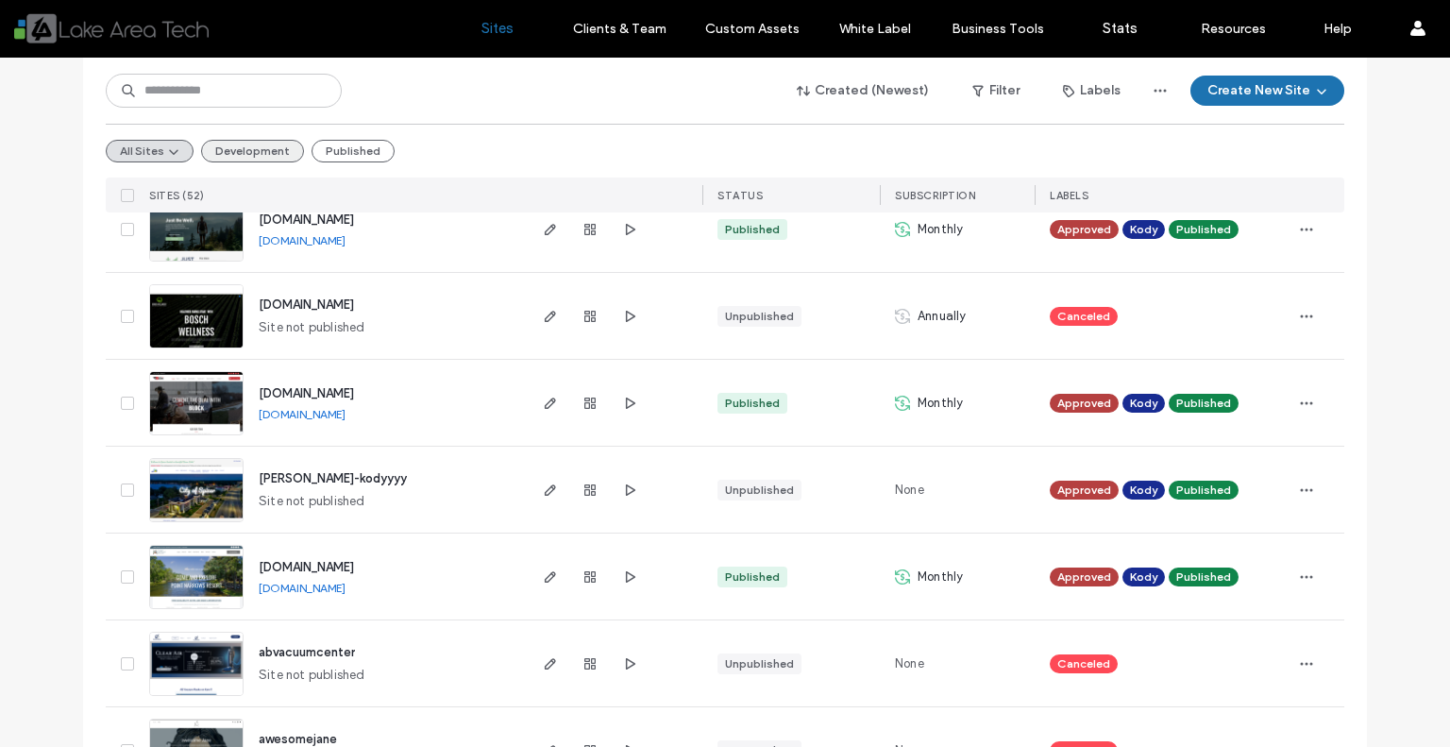
click at [247, 156] on button "Development" at bounding box center [252, 151] width 103 height 23
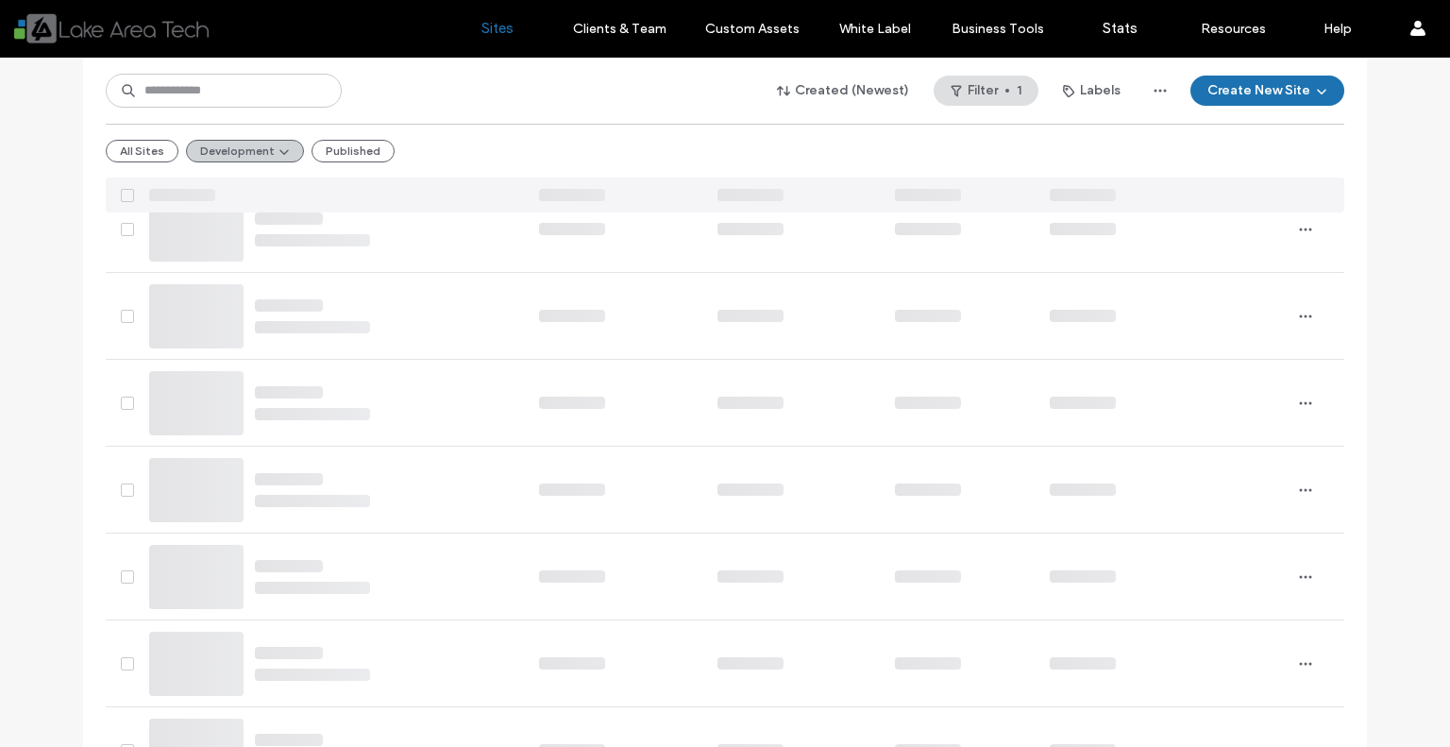
click at [277, 151] on icon "button" at bounding box center [284, 151] width 15 height 15
click at [250, 210] on div "Current Default View" at bounding box center [264, 196] width 172 height 36
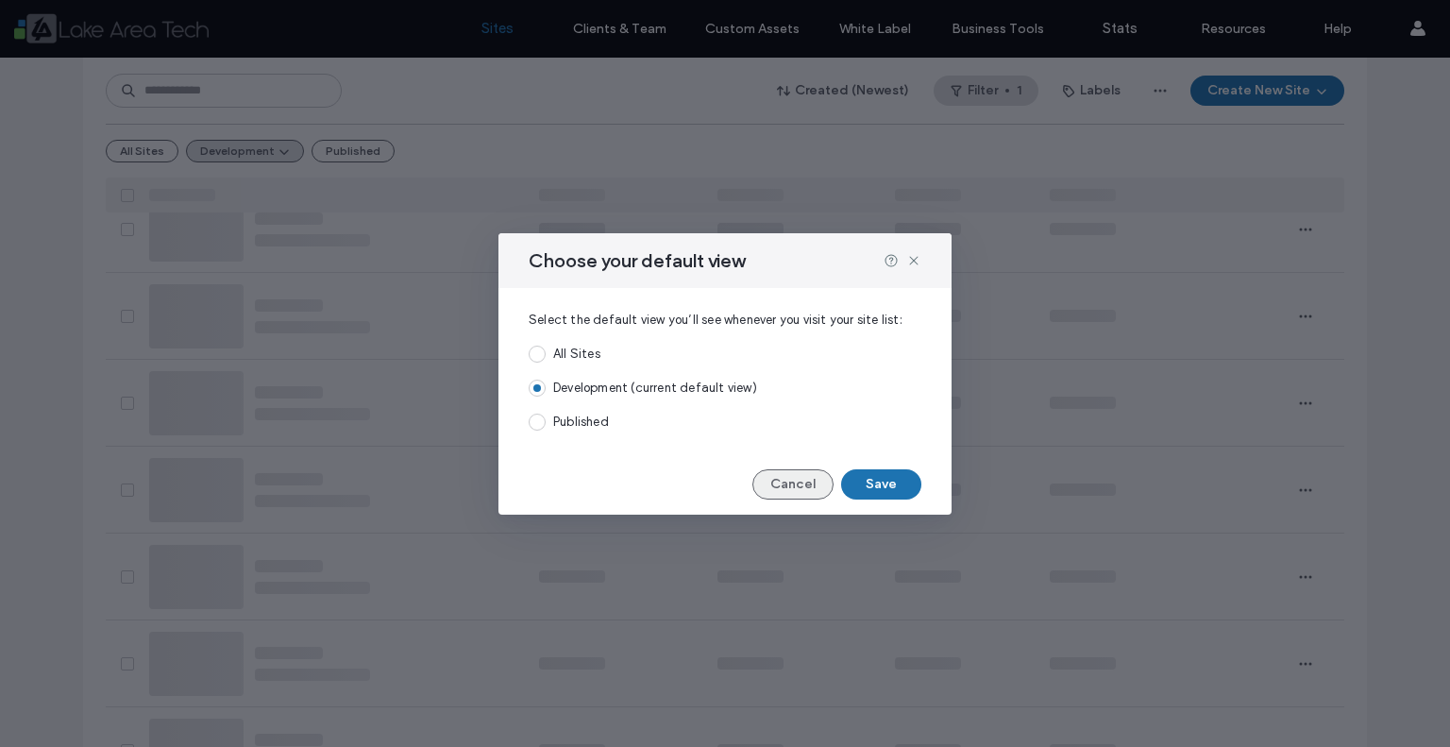
click at [797, 491] on button "Cancel" at bounding box center [793, 484] width 81 height 30
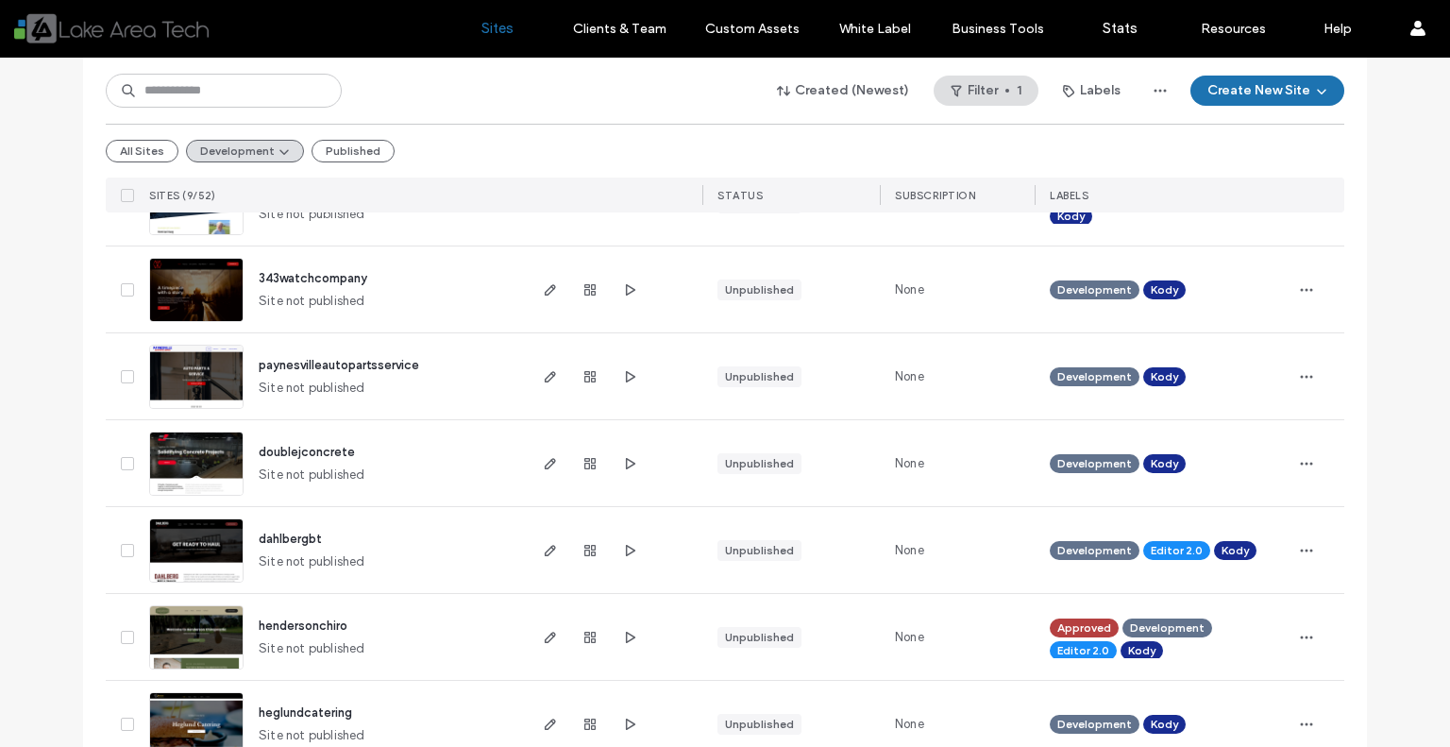
scroll to position [0, 0]
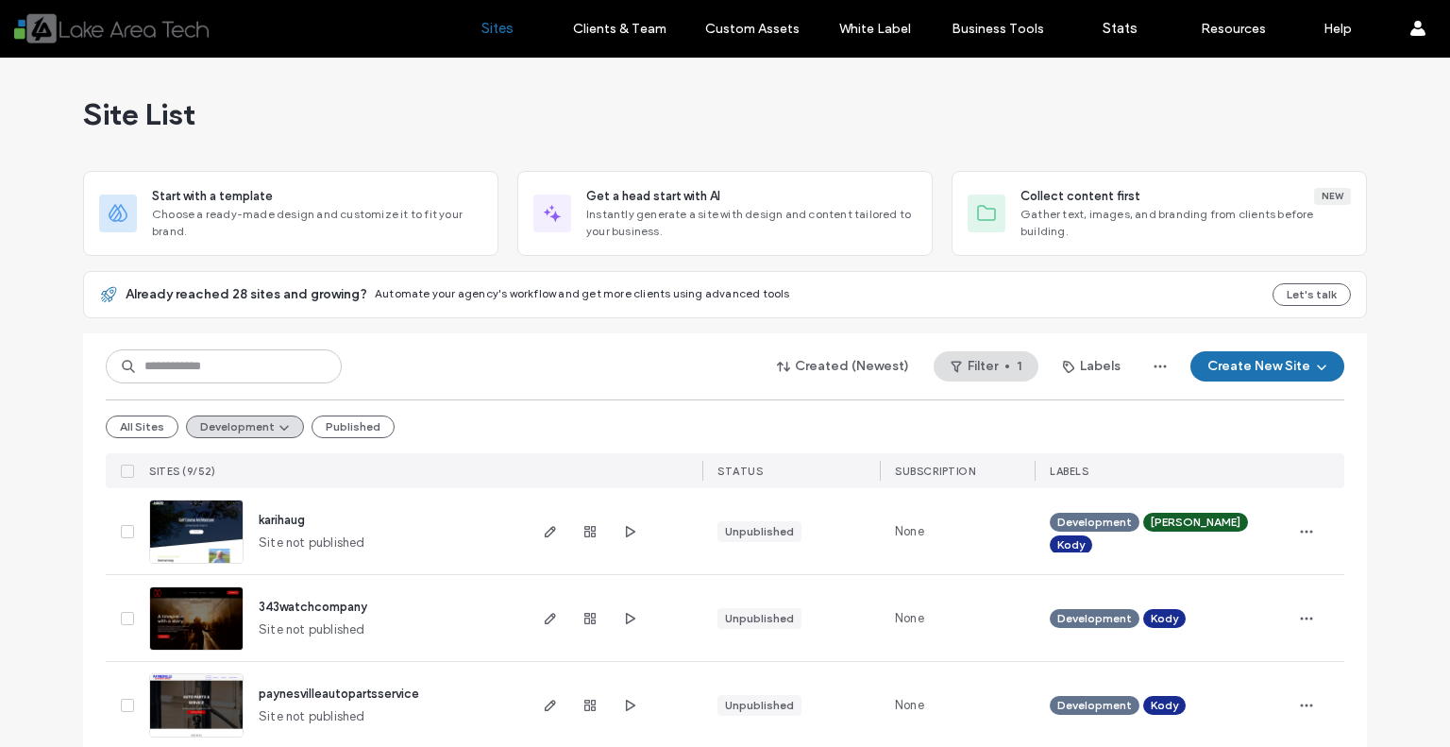
click at [144, 456] on div "SITES (9/52)" at bounding box center [333, 470] width 382 height 35
click at [131, 425] on button "All Sites" at bounding box center [142, 426] width 73 height 23
